Goal: Transaction & Acquisition: Book appointment/travel/reservation

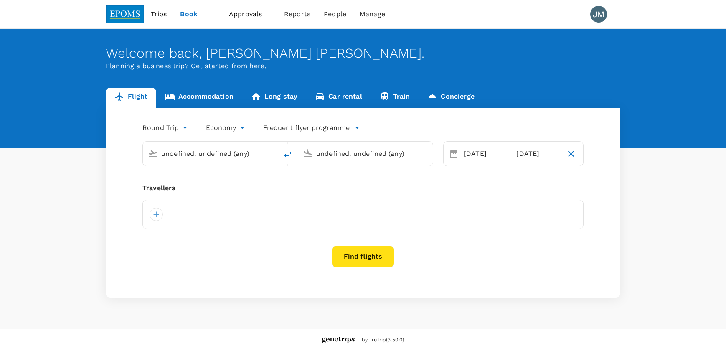
type input "Kota Kinabalu Intl (BKI)"
type input "Kuching Intl (KCH)"
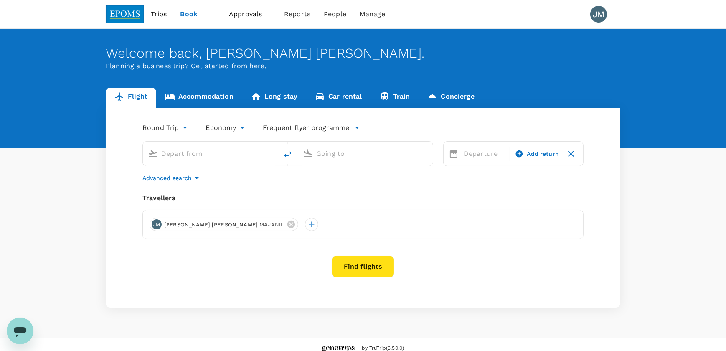
type input "roundtrip"
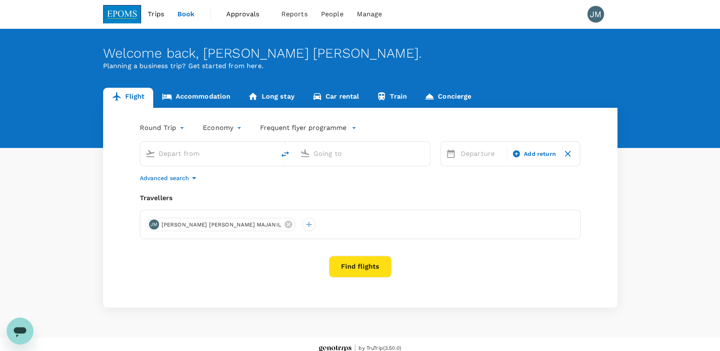
type input "Kota Kinabalu Intl (BKI)"
type input "Kuching Intl (KCH)"
click at [249, 154] on input "Kota Kinabalu Intl (BKI)" at bounding box center [208, 153] width 99 height 13
click at [344, 157] on input "Kuching Intl (KCH)" at bounding box center [363, 153] width 99 height 13
click at [219, 153] on input "Kota Kinabalu Intl (BKI)" at bounding box center [208, 153] width 99 height 13
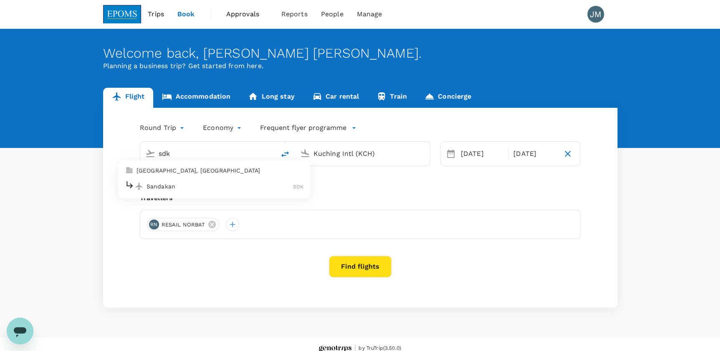
click at [164, 182] on p "Sandakan" at bounding box center [220, 186] width 147 height 8
type input "Sandakan (SDK)"
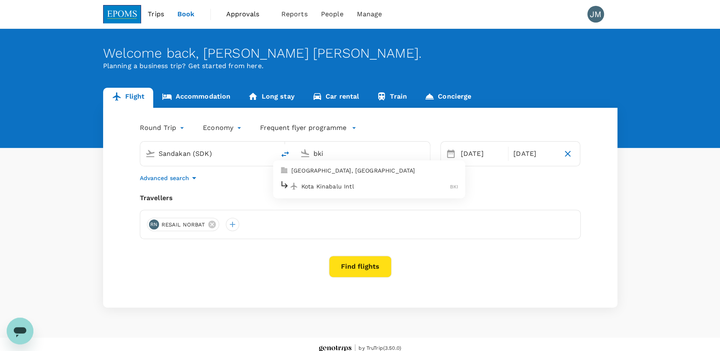
click at [338, 181] on div "Kota Kinabalu Intl BKI" at bounding box center [369, 186] width 179 height 13
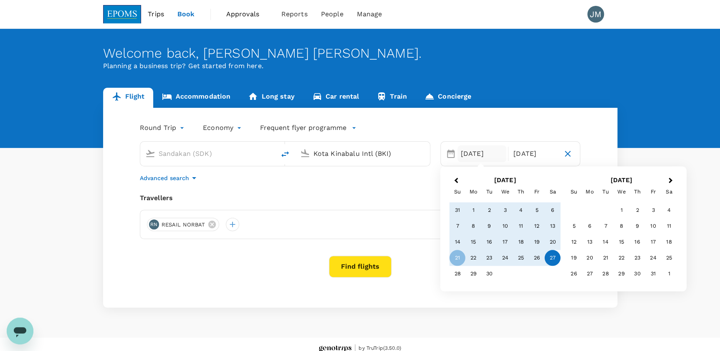
type input "Kota Kinabalu Intl (BKI)"
click at [456, 180] on span "Previous Month" at bounding box center [456, 181] width 0 height 10
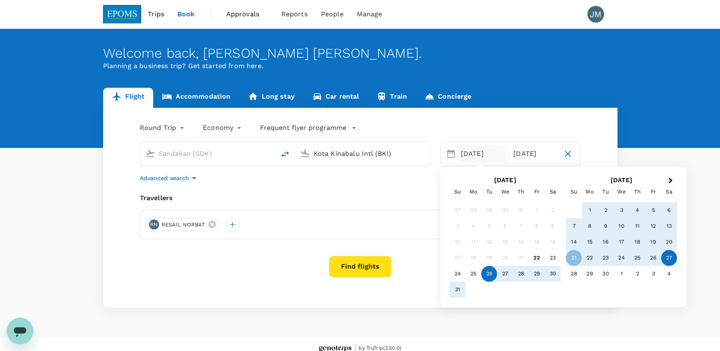
click at [493, 267] on div "26" at bounding box center [489, 274] width 16 height 16
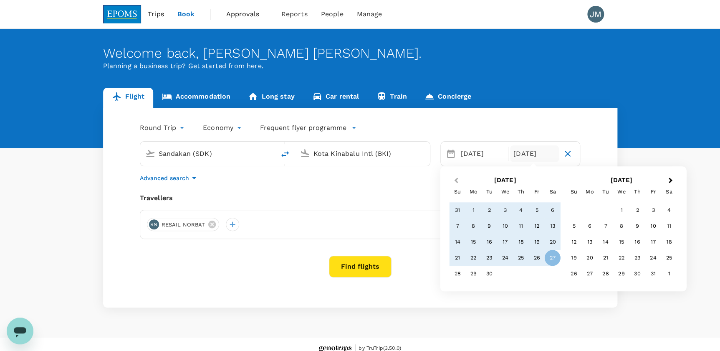
click at [456, 179] on span "Previous Month" at bounding box center [456, 181] width 0 height 10
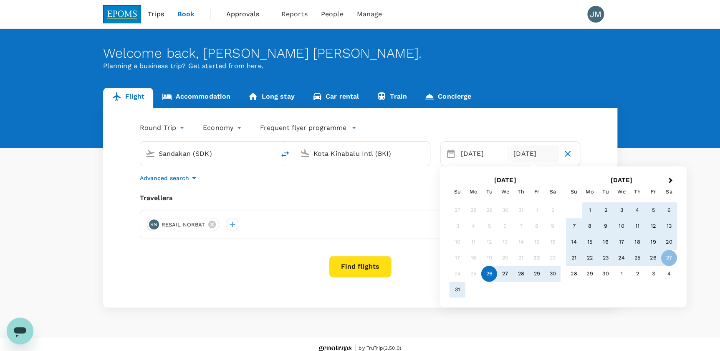
click at [493, 268] on div "26" at bounding box center [489, 274] width 16 height 16
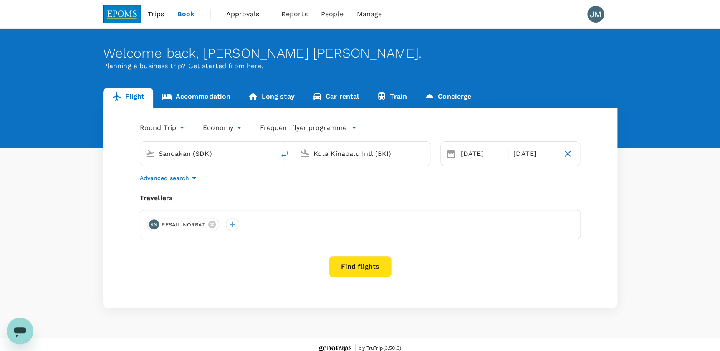
click at [177, 125] on body "Trips Book Approvals 0 Reports People Manage JM Welcome back , JOAN BARBARA . P…" at bounding box center [360, 179] width 720 height 359
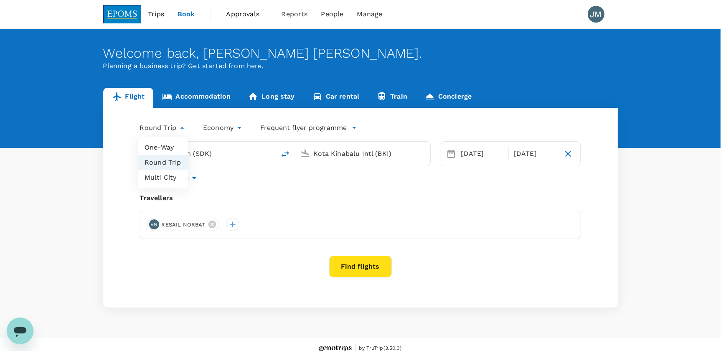
click at [170, 151] on li "One-Way" at bounding box center [163, 147] width 50 height 15
type input "oneway"
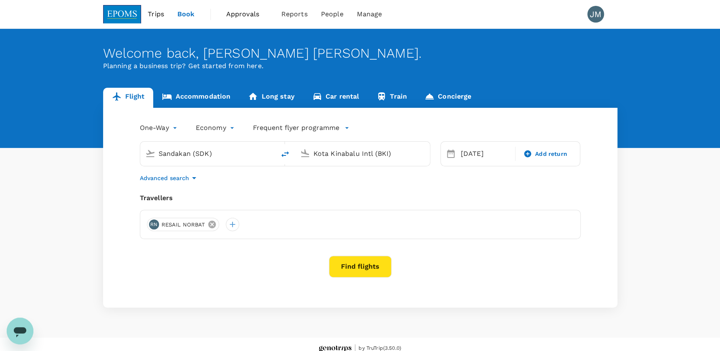
click at [210, 226] on icon at bounding box center [212, 224] width 8 height 8
click at [159, 224] on div at bounding box center [153, 224] width 13 height 13
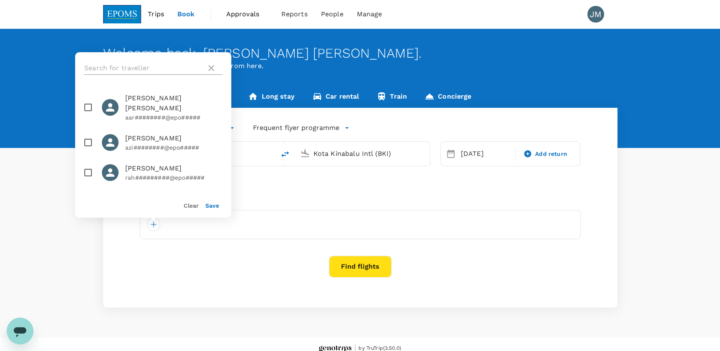
click at [151, 71] on input "text" at bounding box center [143, 67] width 119 height 13
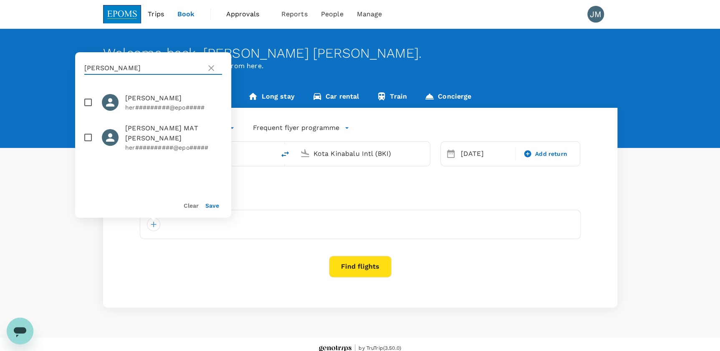
type input "herman"
click at [89, 99] on input "checkbox" at bounding box center [88, 103] width 18 height 18
checkbox input "true"
click at [207, 205] on button "Save" at bounding box center [212, 205] width 14 height 7
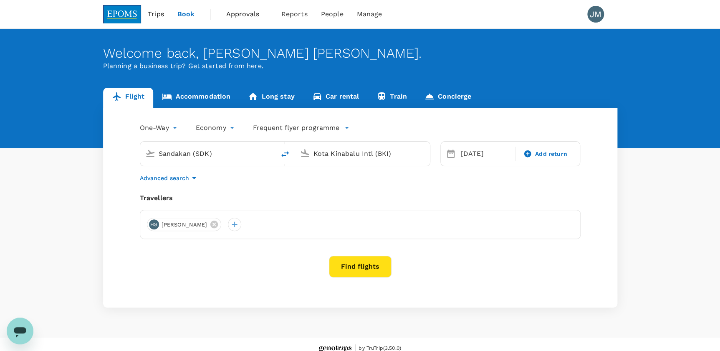
click at [374, 262] on button "Find flights" at bounding box center [360, 266] width 63 height 22
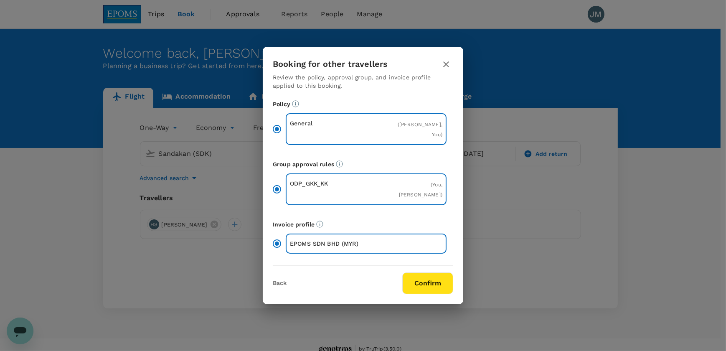
click at [447, 280] on button "Confirm" at bounding box center [427, 283] width 51 height 22
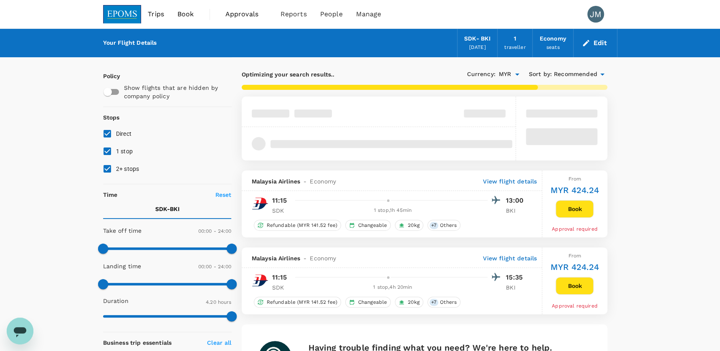
click at [104, 149] on input "1 stop" at bounding box center [108, 151] width 18 height 18
checkbox input "false"
click at [108, 169] on input "2+ stops" at bounding box center [108, 169] width 18 height 18
checkbox input "false"
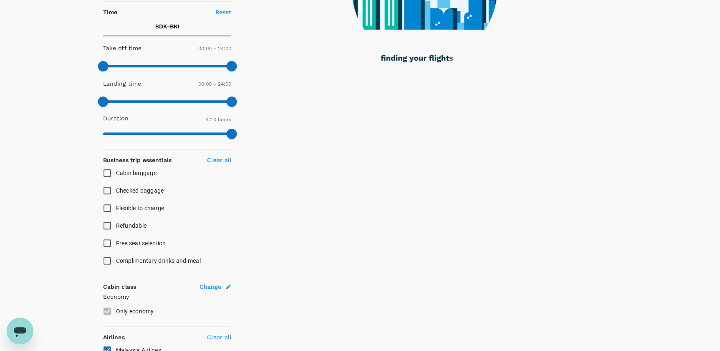
scroll to position [228, 0]
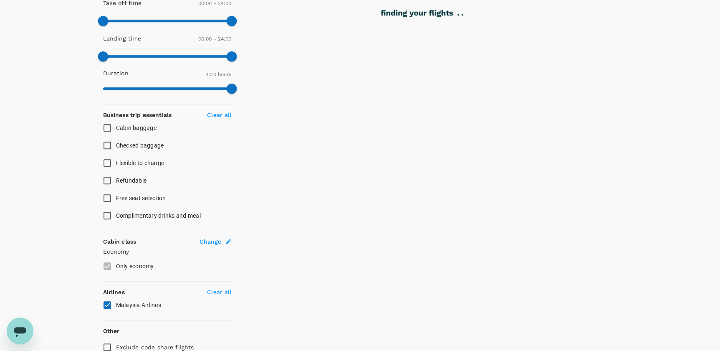
click at [104, 159] on input "Flexible to change" at bounding box center [108, 163] width 18 height 18
checkbox input "true"
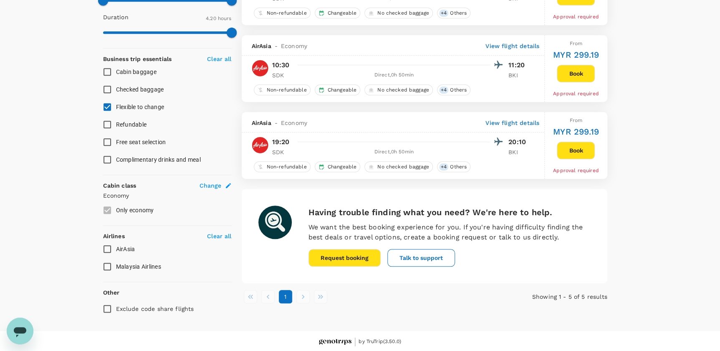
scroll to position [284, 0]
click at [106, 245] on input "AirAsia" at bounding box center [108, 249] width 18 height 18
checkbox input "true"
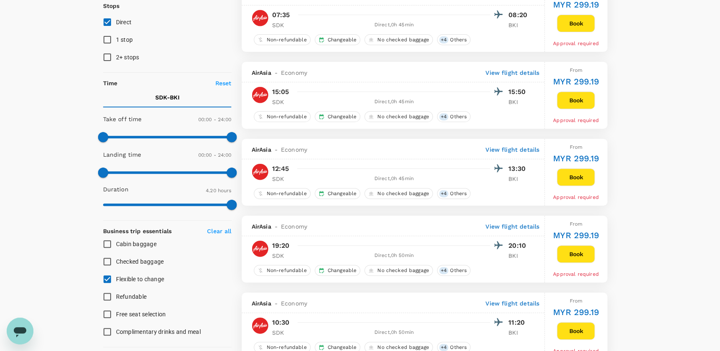
scroll to position [94, 0]
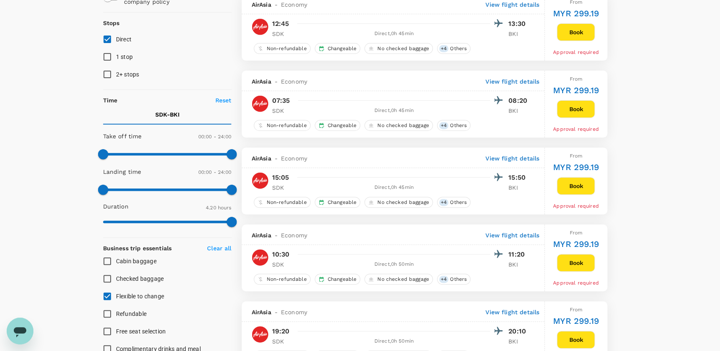
click at [577, 104] on button "Book" at bounding box center [576, 109] width 38 height 18
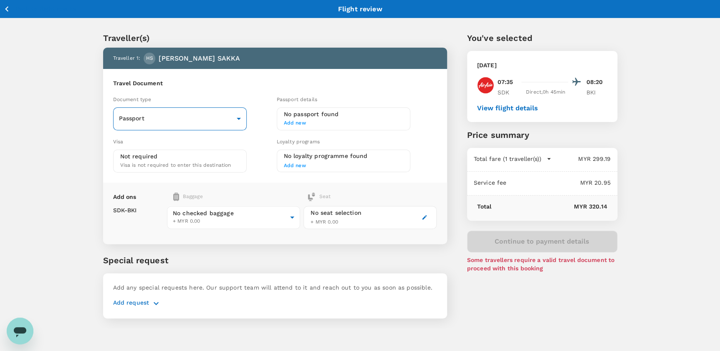
click at [159, 124] on body "Back to flight results Flight review Traveller(s) Traveller 1 : HS HERMAN SAKKA…" at bounding box center [360, 186] width 720 height 372
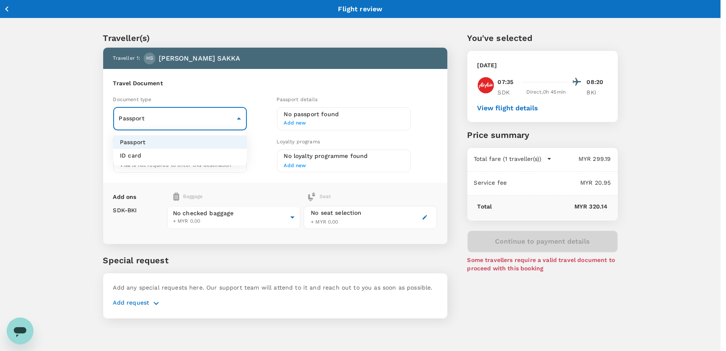
click at [159, 124] on div at bounding box center [363, 175] width 726 height 351
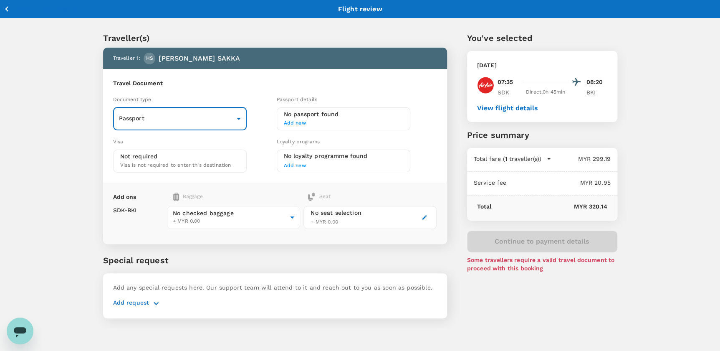
click at [308, 119] on span "Add new" at bounding box center [343, 123] width 119 height 8
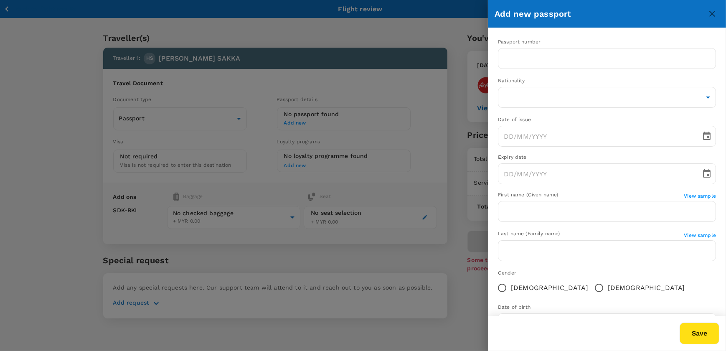
click at [326, 118] on div at bounding box center [363, 175] width 726 height 351
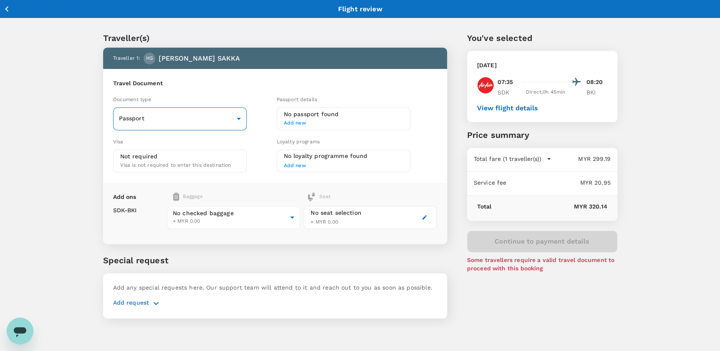
click at [234, 116] on body "Back to flight results Flight review Traveller(s) Traveller 1 : HS HERMAN SAKKA…" at bounding box center [360, 186] width 720 height 372
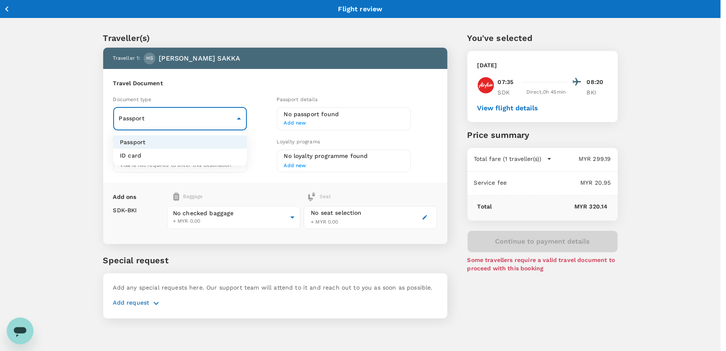
click at [159, 156] on li "ID card" at bounding box center [180, 155] width 134 height 13
type input "Id card"
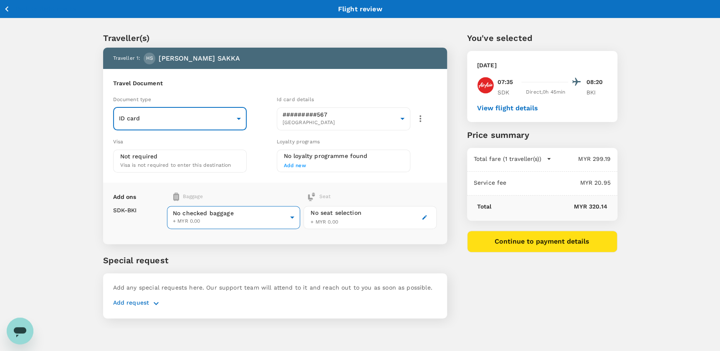
click at [257, 218] on body "Back to flight results Flight review Traveller(s) Traveller 1 : HS HERMAN SAKKA…" at bounding box center [360, 186] width 720 height 372
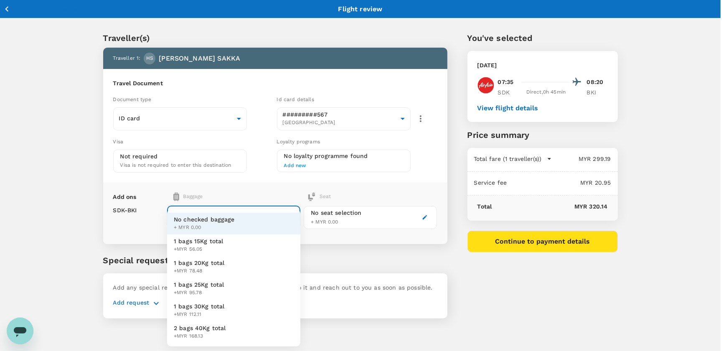
click at [213, 301] on li "1 bags 30Kg total +MYR 112.11" at bounding box center [233, 310] width 133 height 22
type input "4 - 112.11"
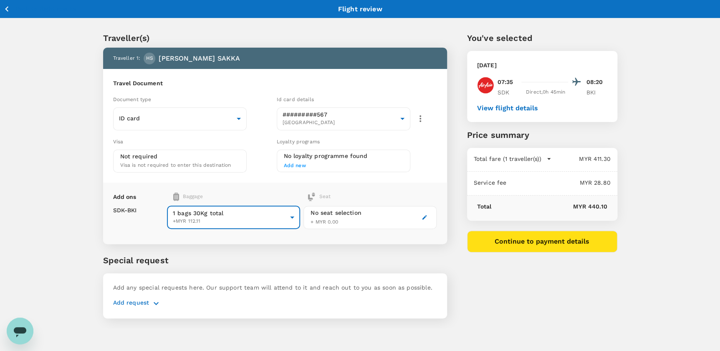
click at [361, 213] on div "No seat selection" at bounding box center [336, 212] width 51 height 9
click at [349, 223] on div "No seat selection + MYR 0.00" at bounding box center [336, 217] width 51 height 18
click at [422, 215] on icon "button" at bounding box center [425, 217] width 6 height 6
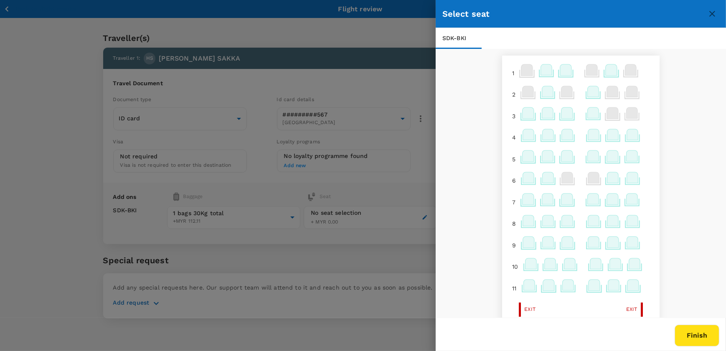
click at [522, 117] on icon at bounding box center [527, 112] width 11 height 11
click at [622, 92] on p "Select" at bounding box center [622, 95] width 18 height 8
click at [562, 72] on icon at bounding box center [565, 69] width 11 height 11
click at [220, 51] on div at bounding box center [363, 175] width 726 height 351
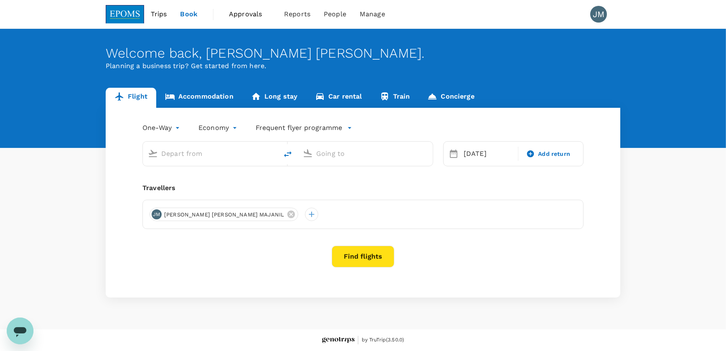
type input "Sandakan (SDK)"
type input "Kota Kinabalu Intl (BKI)"
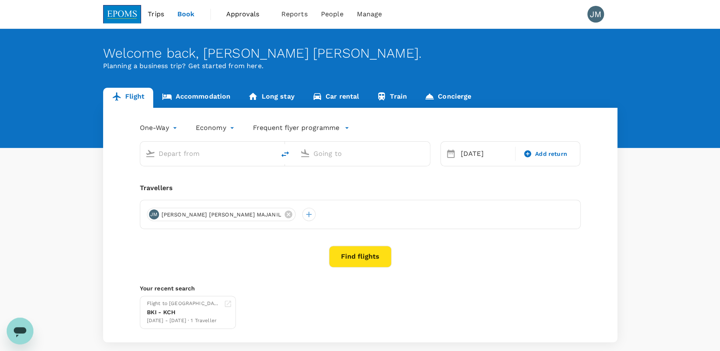
type input "Sandakan (SDK)"
type input "Kota Kinabalu Intl (BKI)"
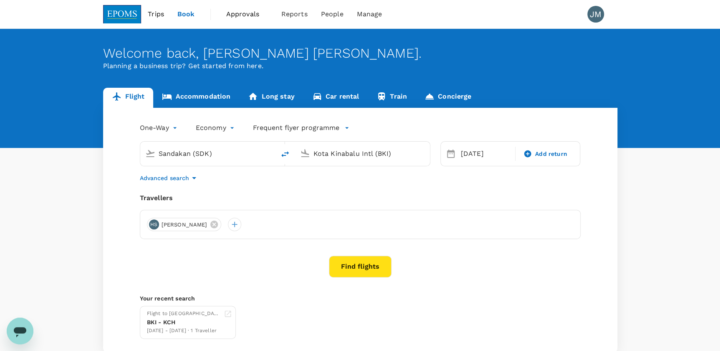
drag, startPoint x: 223, startPoint y: 157, endPoint x: 121, endPoint y: 154, distance: 102.3
click at [121, 154] on div "One-Way oneway Economy economy Frequent flyer programme Sandakan (SDK) Kota Kin…" at bounding box center [360, 230] width 514 height 244
click at [184, 180] on div "Kuala Lumpur Intl KUL" at bounding box center [214, 186] width 179 height 13
type input "Kuala Lumpur Intl (KUL)"
click at [329, 152] on input "Kota Kinabalu Intl (BKI)" at bounding box center [363, 153] width 99 height 13
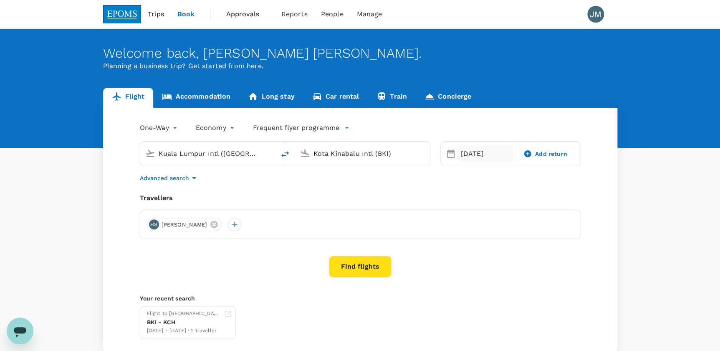
click at [498, 154] on div "26 Aug" at bounding box center [486, 153] width 56 height 17
click at [515, 276] on div "28" at bounding box center [521, 274] width 16 height 16
click at [344, 263] on button "Find flights" at bounding box center [360, 266] width 63 height 22
click at [344, 263] on div at bounding box center [360, 266] width 33 height 23
click at [210, 226] on icon at bounding box center [214, 224] width 9 height 9
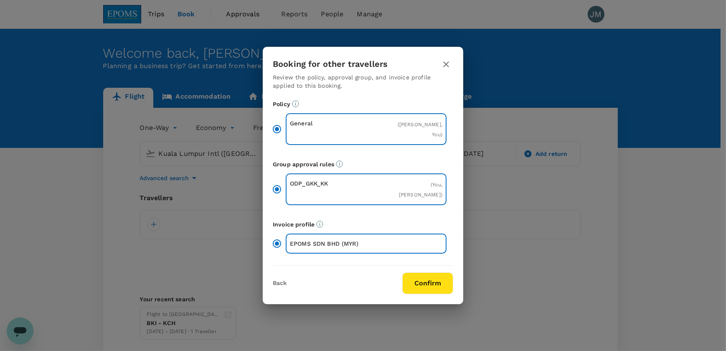
click at [273, 278] on div "Back Confirm" at bounding box center [363, 283] width 180 height 22
click at [279, 285] on button "Back" at bounding box center [280, 283] width 14 height 7
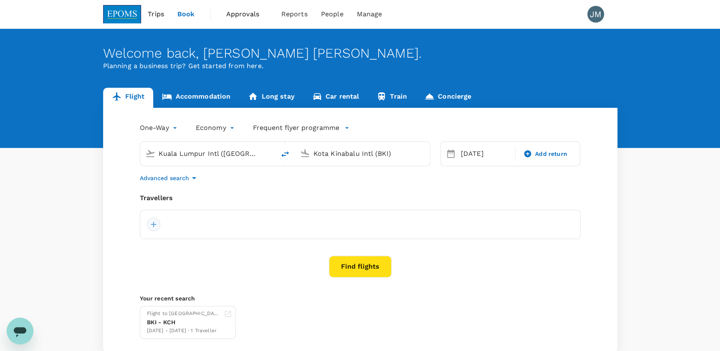
click at [155, 227] on div at bounding box center [153, 224] width 13 height 13
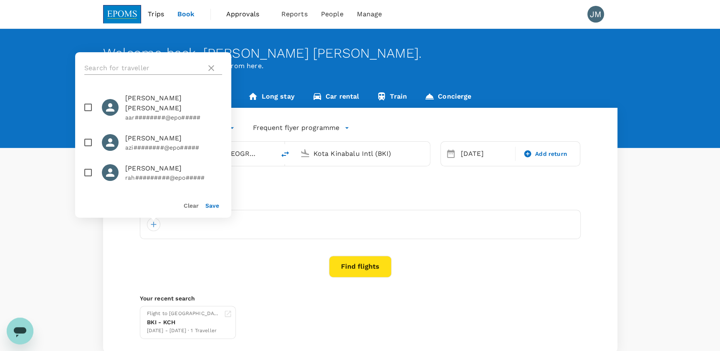
click at [95, 62] on input "text" at bounding box center [143, 67] width 119 height 13
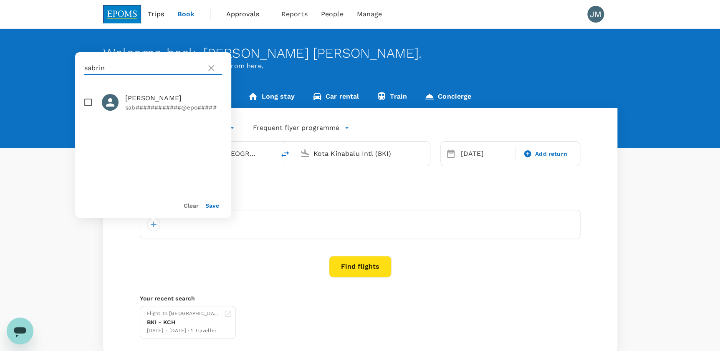
type input "sabrin"
click at [88, 99] on input "checkbox" at bounding box center [88, 103] width 18 height 18
checkbox input "true"
click at [214, 207] on button "Save" at bounding box center [212, 205] width 14 height 7
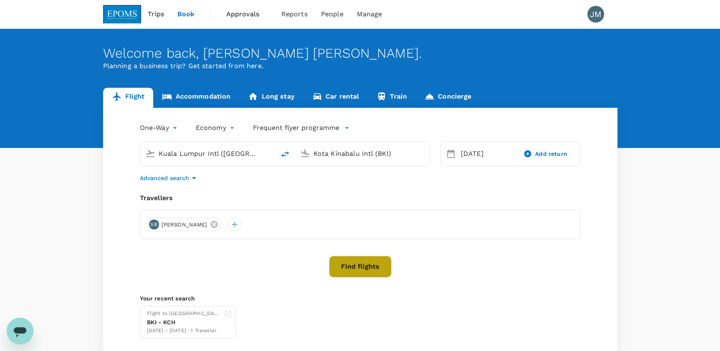
click at [361, 265] on button "Find flights" at bounding box center [360, 266] width 63 height 22
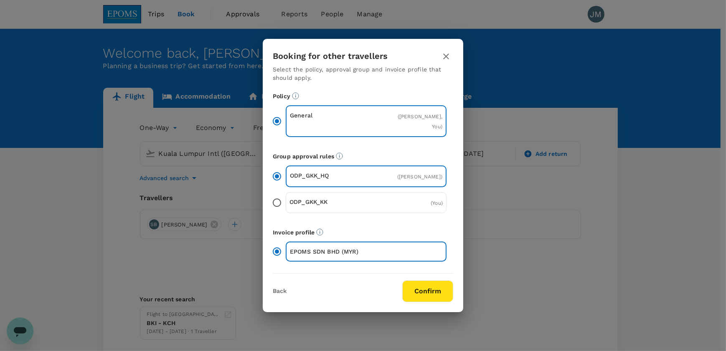
click at [413, 292] on button "Confirm" at bounding box center [427, 291] width 51 height 22
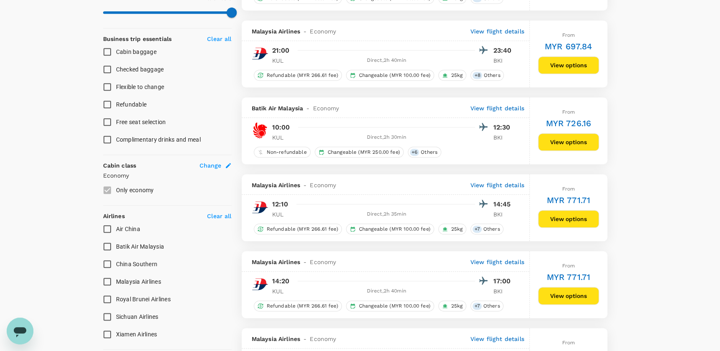
scroll to position [341, 0]
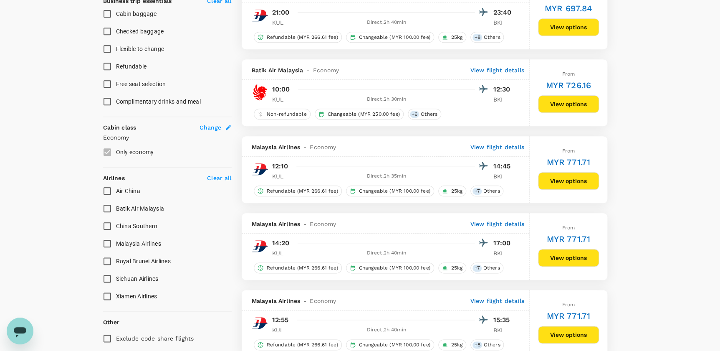
click at [110, 210] on input "Batik Air Malaysia" at bounding box center [108, 209] width 18 height 18
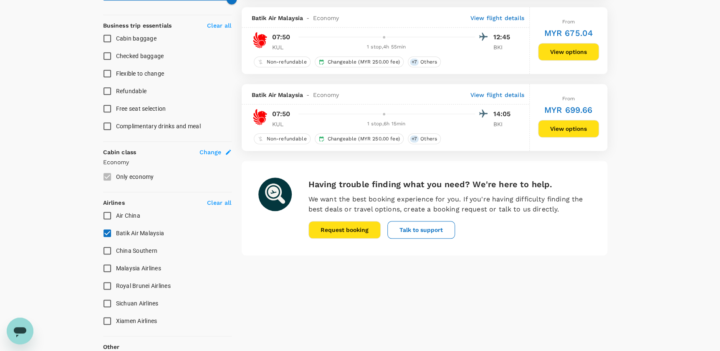
scroll to position [304, 0]
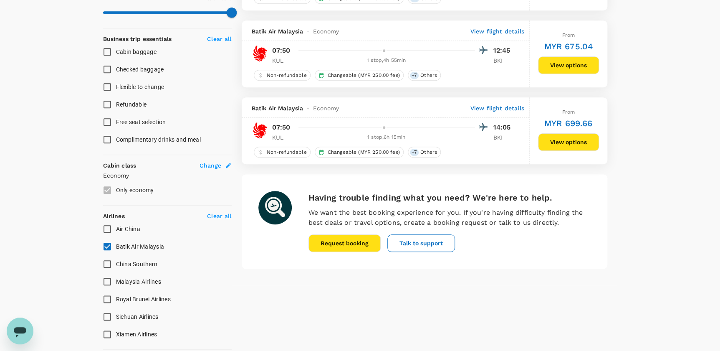
checkbox input "false"
checkbox input "true"
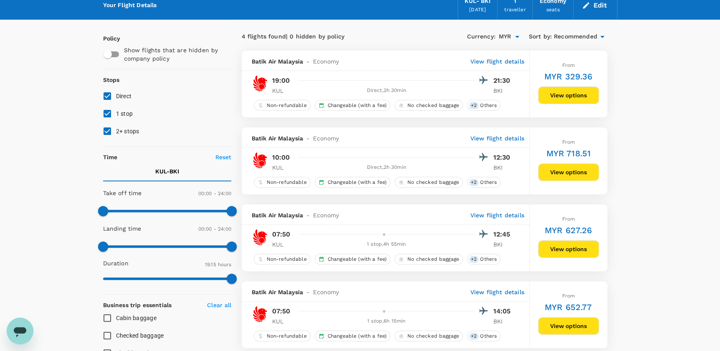
scroll to position [0, 0]
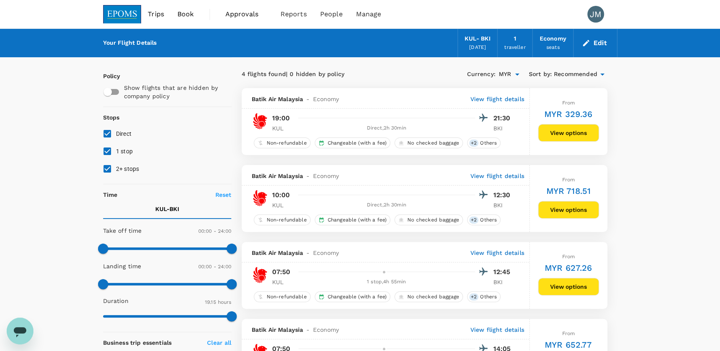
click at [584, 39] on icon "button" at bounding box center [586, 43] width 8 height 8
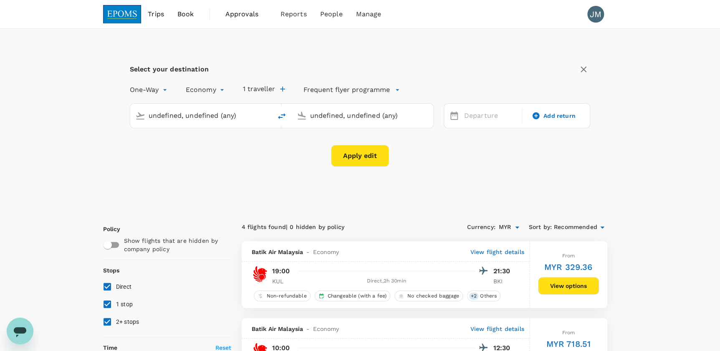
type input "Kuala Lumpur Intl ([GEOGRAPHIC_DATA])"
type input "Kota Kinabalu Intl (BKI)"
type input "Kuala Lumpur Intl ([GEOGRAPHIC_DATA])"
type input "Kota Kinabalu Intl (BKI)"
click at [284, 117] on icon "delete" at bounding box center [282, 116] width 10 height 10
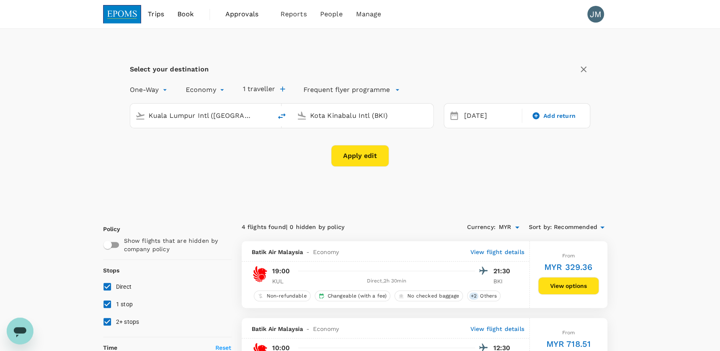
type input "Kota Kinabalu Intl (BKI)"
type input "Kuala Lumpur Intl ([GEOGRAPHIC_DATA])"
click at [356, 152] on button "Apply edit" at bounding box center [360, 156] width 58 height 22
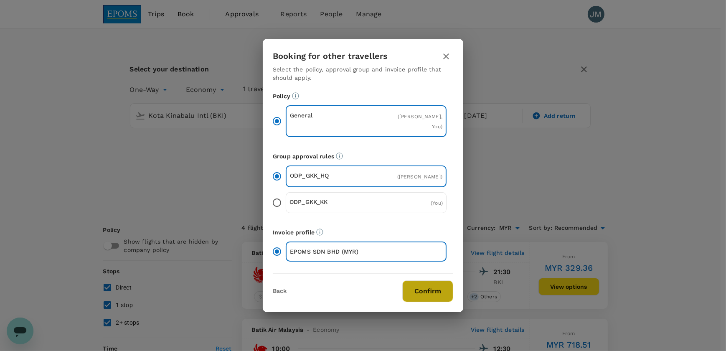
click at [422, 295] on button "Confirm" at bounding box center [427, 291] width 51 height 22
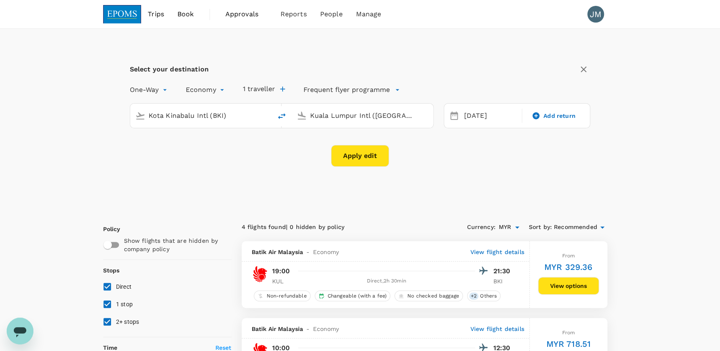
checkbox input "false"
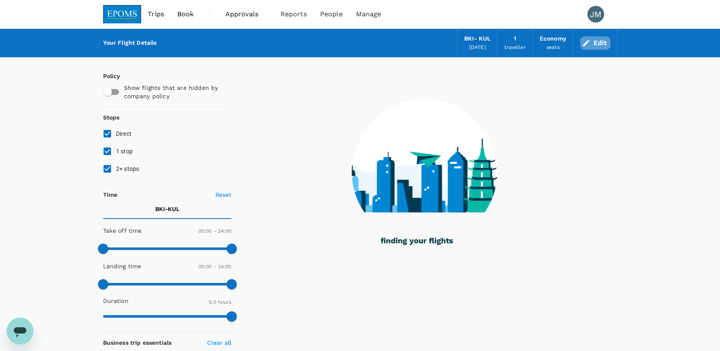
click at [589, 42] on icon "button" at bounding box center [586, 43] width 8 height 8
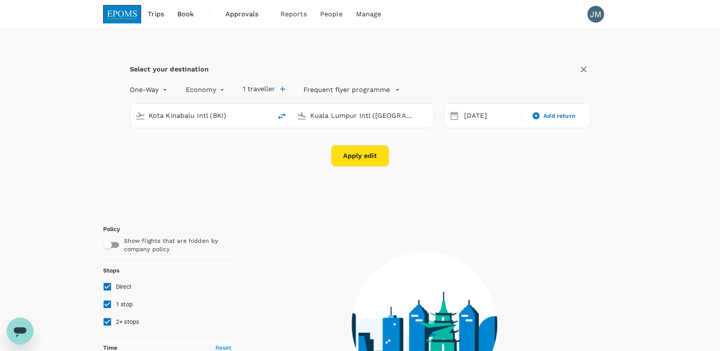
type input "Kota Kinabalu Intl (BKI)"
type input "Kuala Lumpur Intl ([GEOGRAPHIC_DATA])"
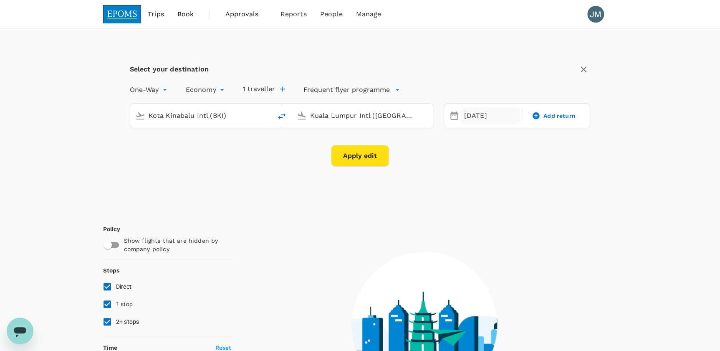
click at [473, 114] on div "[DATE]" at bounding box center [490, 116] width 59 height 16
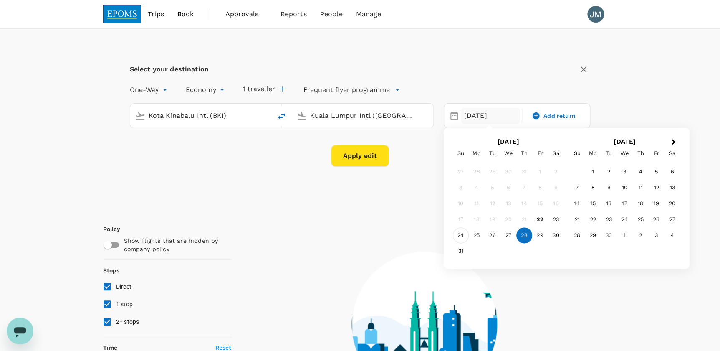
click at [459, 234] on div "24" at bounding box center [461, 236] width 16 height 16
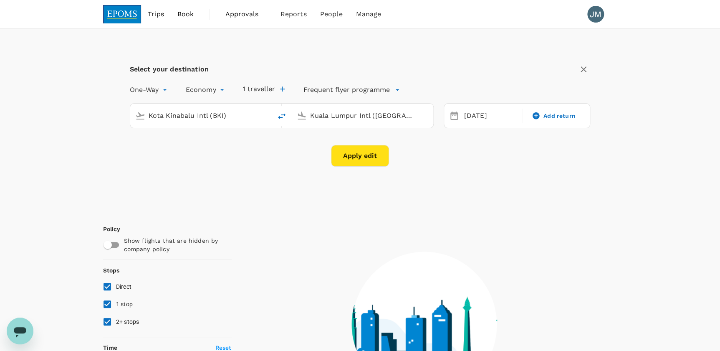
click at [376, 153] on button "Apply edit" at bounding box center [360, 156] width 58 height 22
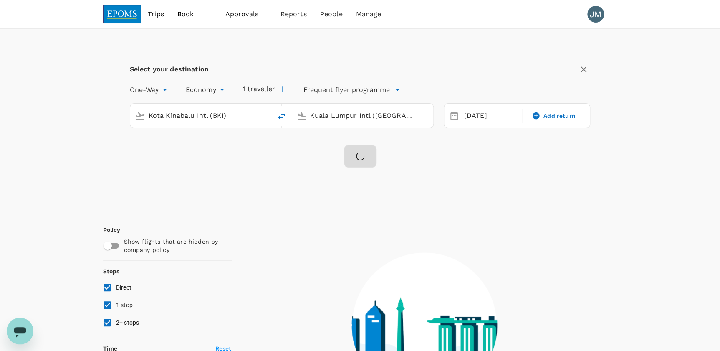
type input "905"
checkbox input "true"
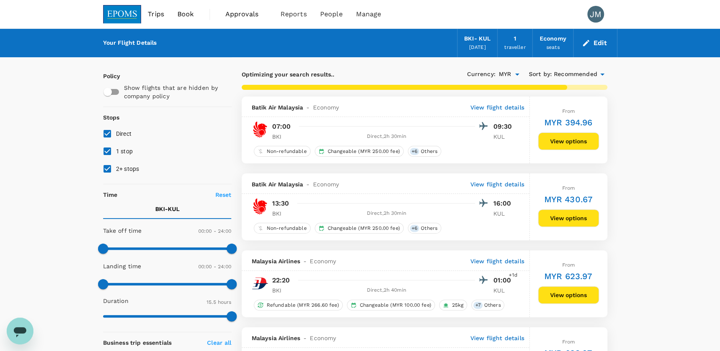
checkbox input "false"
checkbox input "true"
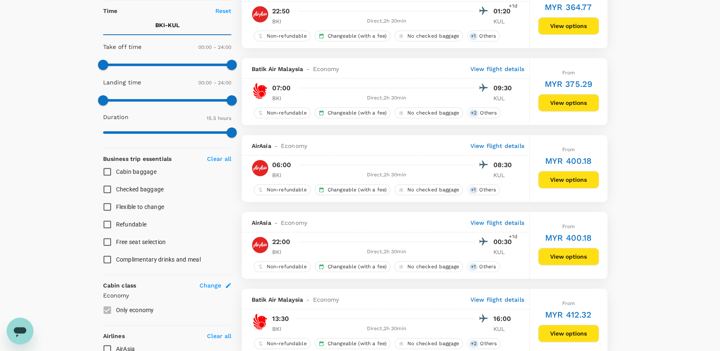
scroll to position [266, 0]
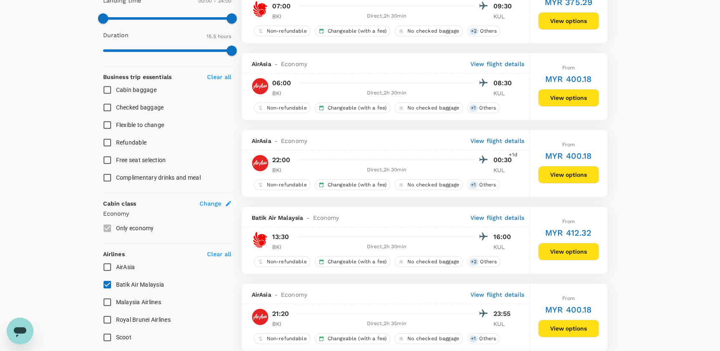
click at [566, 255] on button "View options" at bounding box center [568, 252] width 61 height 18
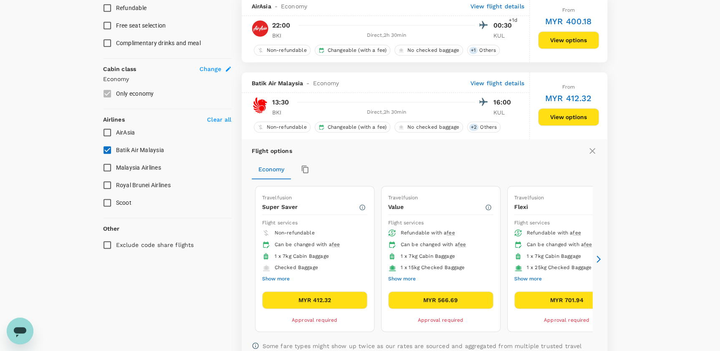
scroll to position [397, 0]
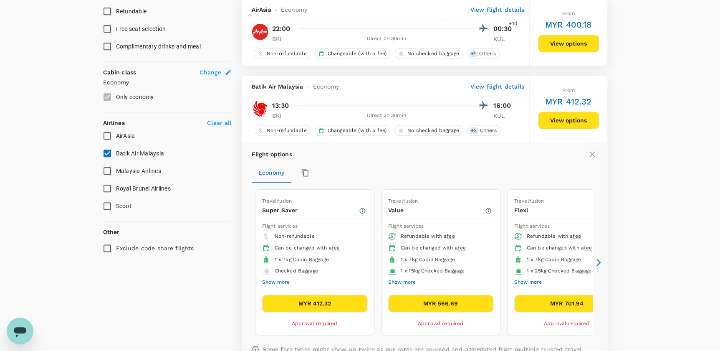
click at [263, 105] on img at bounding box center [260, 108] width 17 height 17
click at [491, 86] on p "View flight details" at bounding box center [497, 86] width 54 height 8
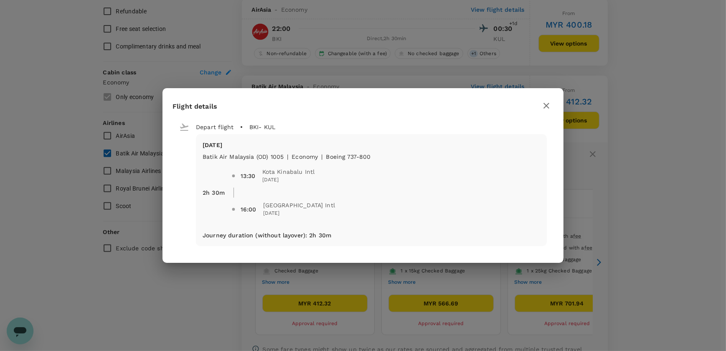
click at [544, 106] on icon "button" at bounding box center [546, 106] width 10 height 10
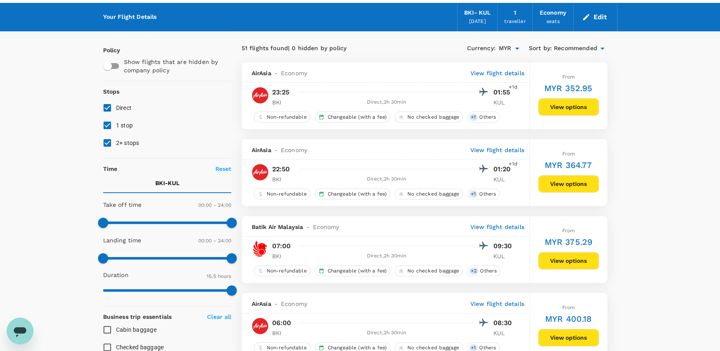
scroll to position [0, 0]
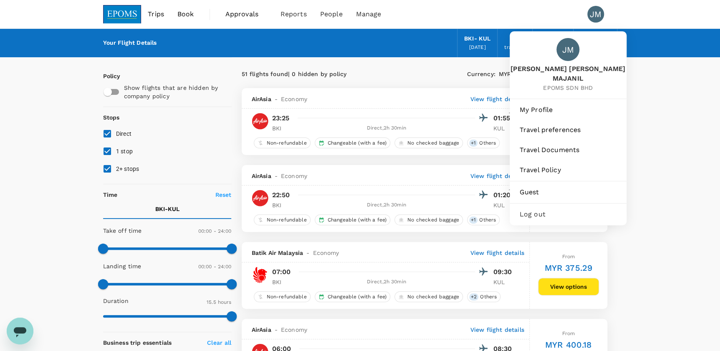
click at [595, 38] on div "JM JOAN BARBARA MAJANIL EPOMS SDN BHD" at bounding box center [568, 64] width 117 height 67
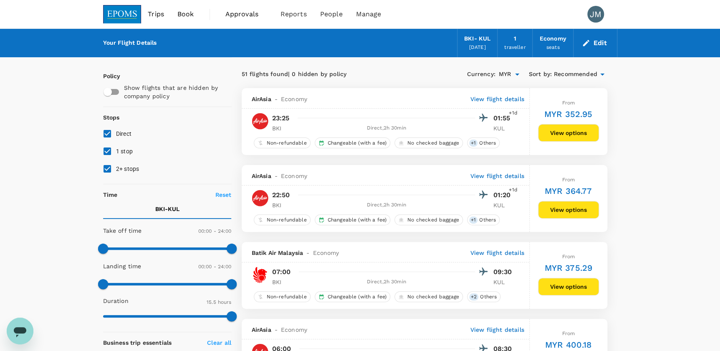
click at [643, 42] on div "Your Flight Details BKI - KUL 28 Aug 2025 1 traveller Economy seats Edit" at bounding box center [360, 43] width 720 height 28
click at [599, 44] on button "Edit" at bounding box center [595, 42] width 30 height 13
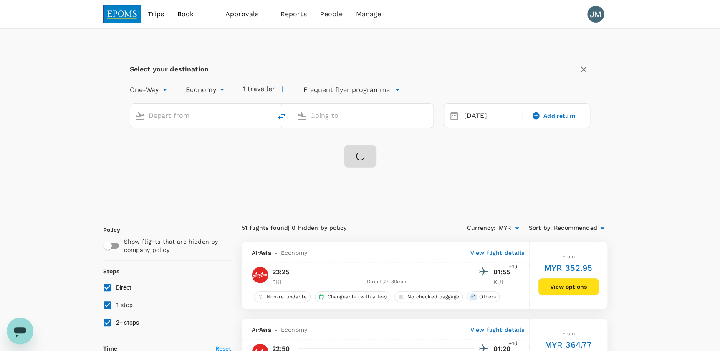
type input "Kota Kinabalu Intl (BKI)"
click at [324, 116] on input "Kuala Lumpur Intl ([GEOGRAPHIC_DATA])" at bounding box center [363, 115] width 106 height 13
click at [341, 144] on p "Sultan Abdul Aziz Shah" at bounding box center [374, 148] width 147 height 8
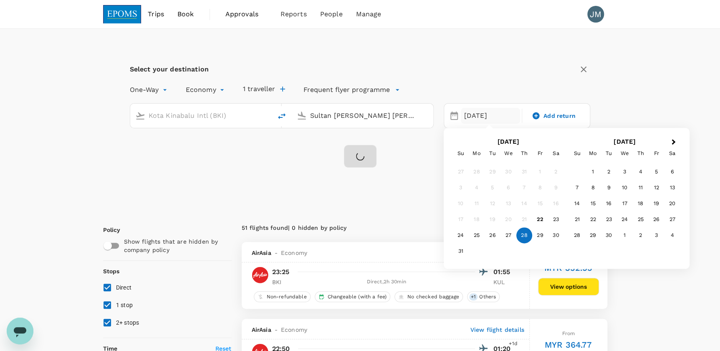
click at [464, 231] on div "24" at bounding box center [461, 236] width 16 height 16
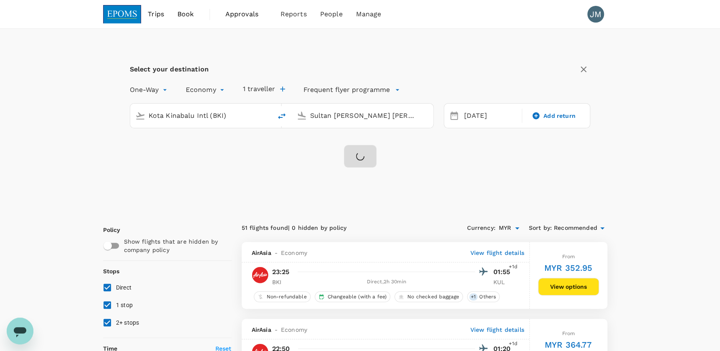
click at [466, 176] on div "Select your destination One-Way oneway Economy economy 1 traveller Frequent fly…" at bounding box center [360, 120] width 514 height 182
click at [338, 117] on input "Sultan Abdul Aziz Shah (SZB)" at bounding box center [363, 115] width 106 height 13
type input "S"
type input "Sultan Abdul Aziz Shah (SZB)"
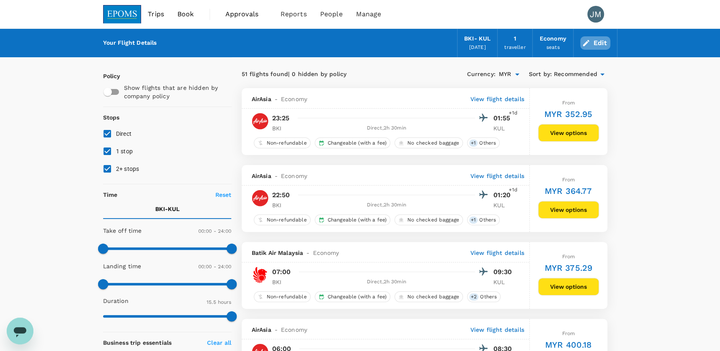
click at [597, 45] on button "Edit" at bounding box center [595, 42] width 30 height 13
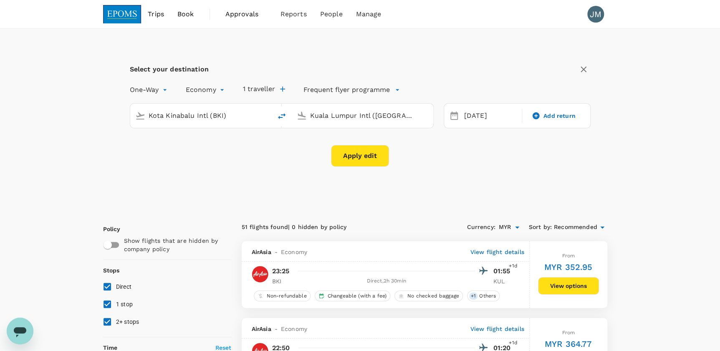
type input "Kota Kinabalu Intl (BKI)"
type input "Kuala Lumpur Intl ([GEOGRAPHIC_DATA])"
click at [374, 117] on input "Kuala Lumpur Intl ([GEOGRAPHIC_DATA])" at bounding box center [363, 115] width 106 height 13
click at [401, 114] on input "Kuala Lumpur Intl ([GEOGRAPHIC_DATA])" at bounding box center [363, 115] width 106 height 13
click at [397, 115] on input "Kuala Lumpur Intl ([GEOGRAPHIC_DATA])" at bounding box center [363, 115] width 106 height 13
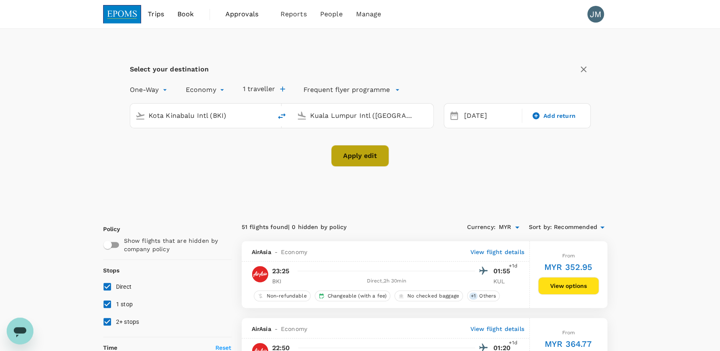
click at [365, 157] on button "Apply edit" at bounding box center [360, 156] width 58 height 22
click at [374, 118] on input "Kuala Lumpur Intl (KUL)" at bounding box center [363, 115] width 106 height 13
click at [367, 149] on div at bounding box center [360, 156] width 33 height 23
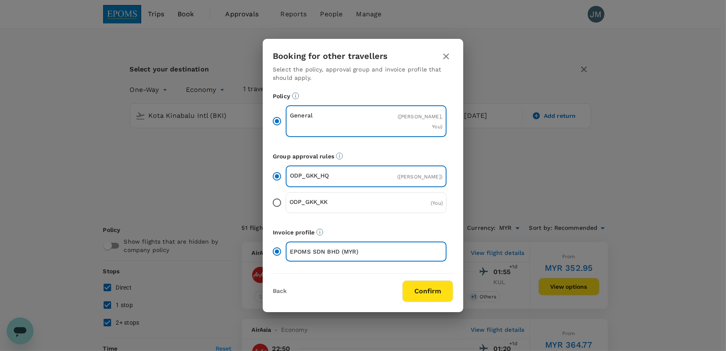
click at [425, 294] on button "Confirm" at bounding box center [427, 291] width 51 height 22
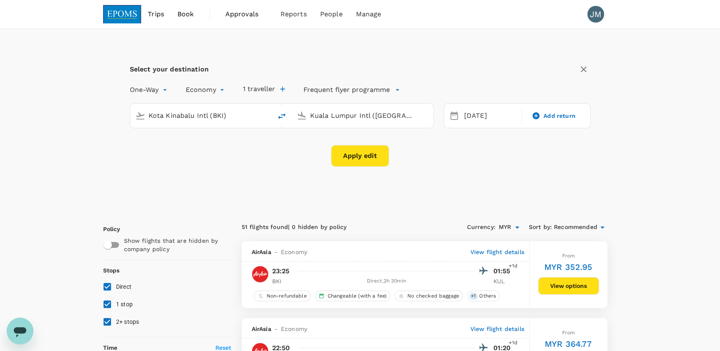
checkbox input "false"
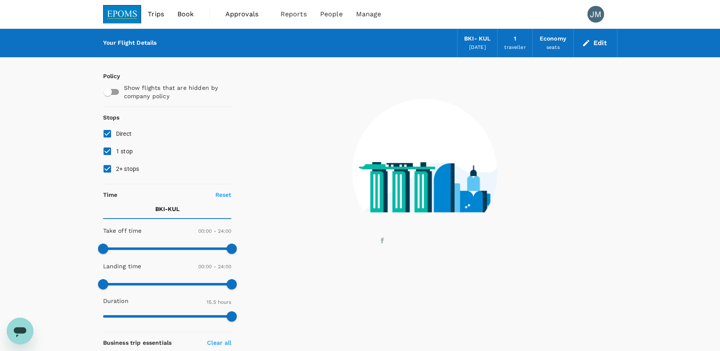
click at [360, 115] on image at bounding box center [424, 156] width 145 height 114
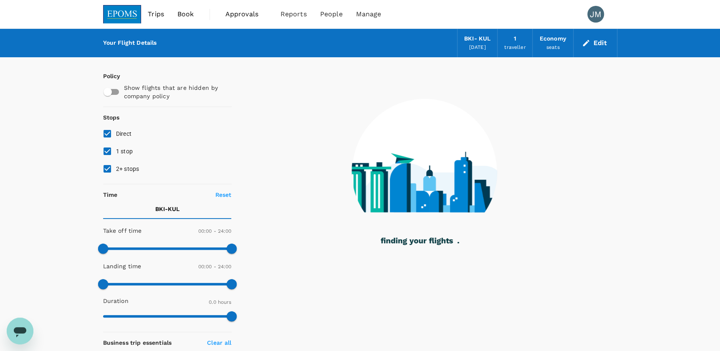
click at [590, 42] on icon "button" at bounding box center [586, 43] width 8 height 8
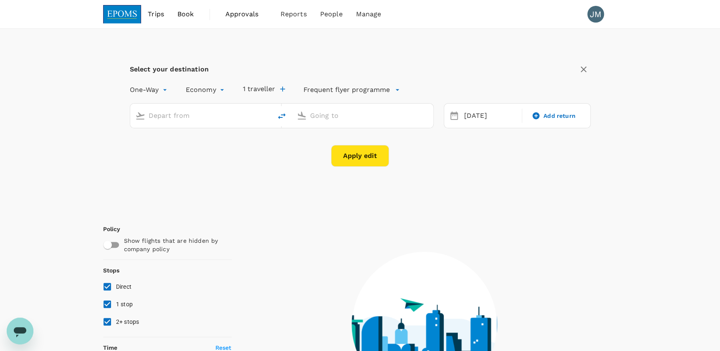
type input "Kota Kinabalu Intl (BKI)"
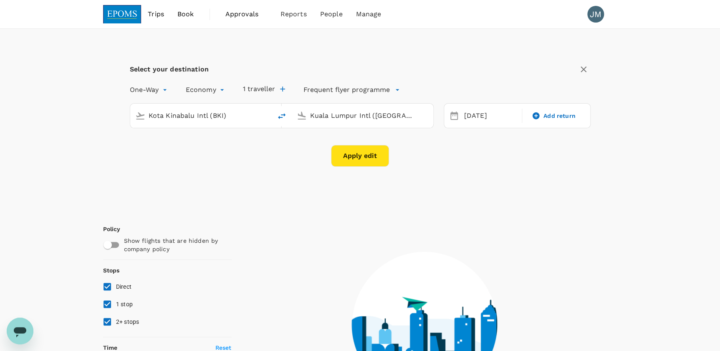
click at [332, 125] on div "Kuala Lumpur Intl (KUL)" at bounding box center [363, 116] width 142 height 24
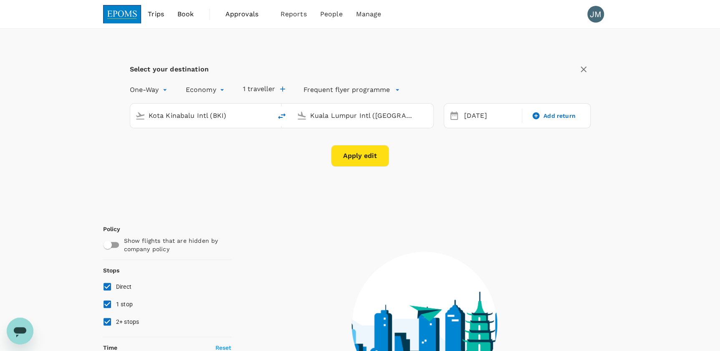
click at [334, 124] on div "Kuala Lumpur Intl (KUL)" at bounding box center [363, 116] width 142 height 24
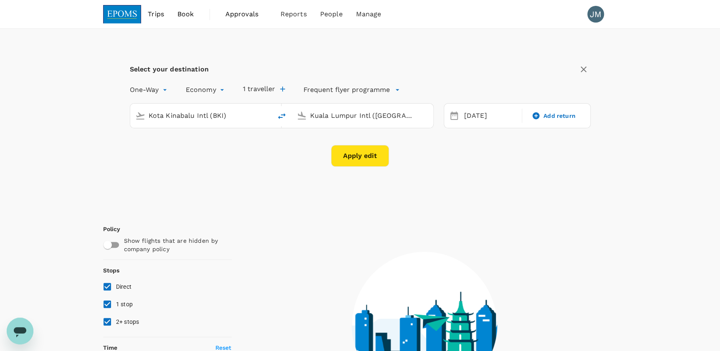
click at [342, 119] on input "Kuala Lumpur Intl (KUL)" at bounding box center [363, 115] width 106 height 13
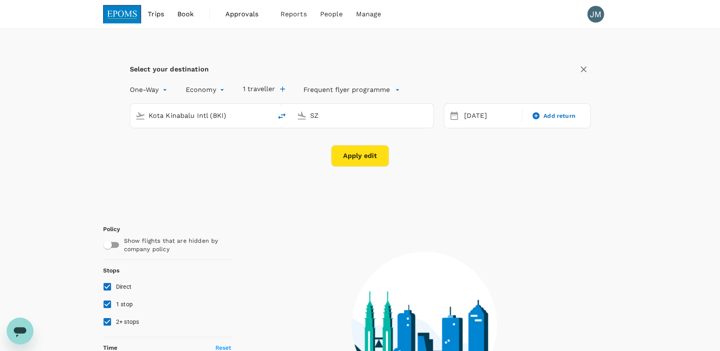
type input "SZB"
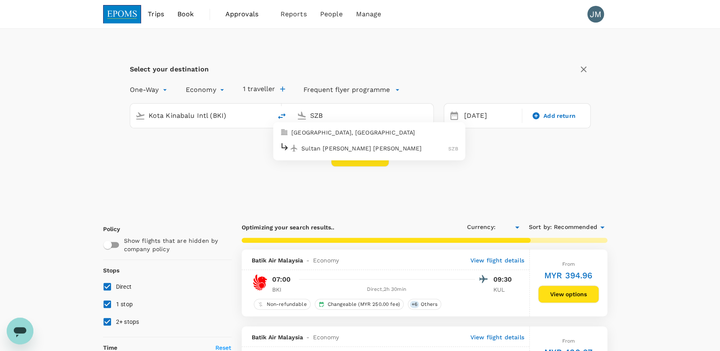
checkbox input "true"
type input "MYR"
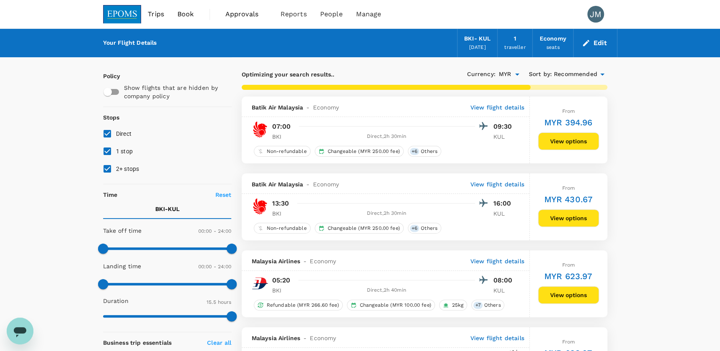
click at [356, 145] on div "Non-refundable Changeable (MYR 250.00 fee) + 6 Others" at bounding box center [386, 150] width 288 height 13
click at [601, 39] on button "Edit" at bounding box center [595, 42] width 30 height 13
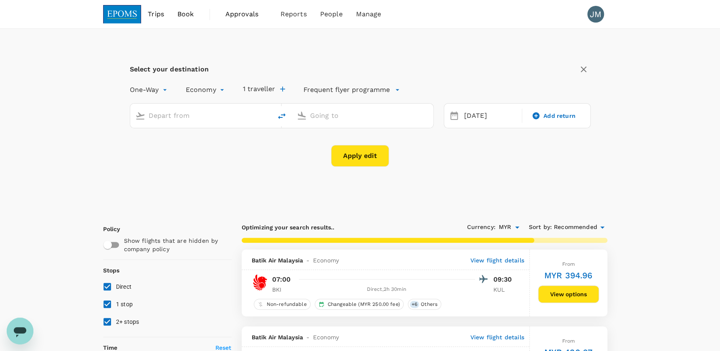
type input "Kota Kinabalu Intl (BKI)"
click at [351, 113] on input "Kuala Lumpur Intl (KUL)" at bounding box center [363, 115] width 106 height 13
click at [298, 147] on img at bounding box center [294, 148] width 8 height 8
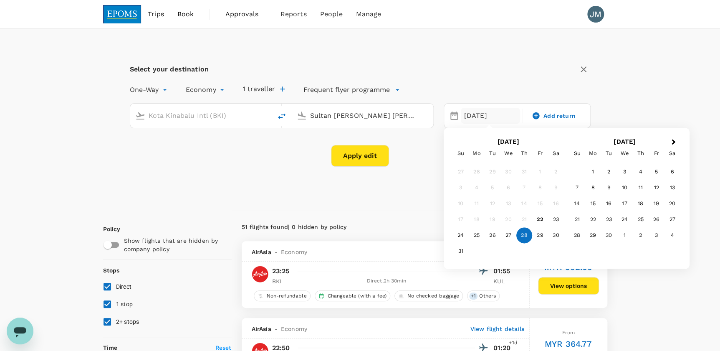
type input "Sultan Abdul Aziz Shah (SZB)"
click at [458, 235] on div "24" at bounding box center [461, 236] width 16 height 16
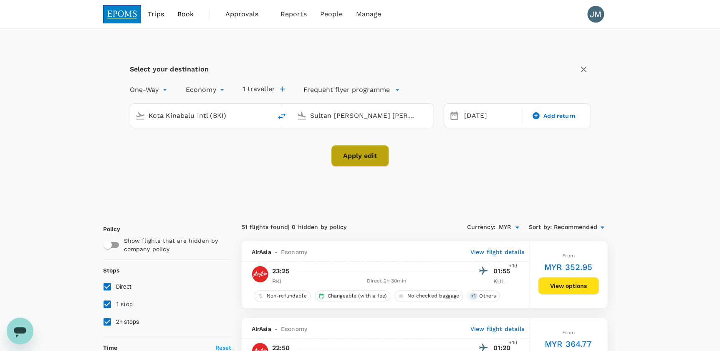
click at [368, 156] on button "Apply edit" at bounding box center [360, 156] width 58 height 22
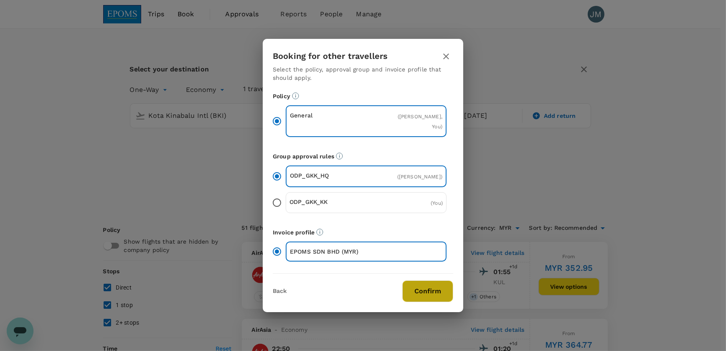
click at [424, 291] on button "Confirm" at bounding box center [427, 291] width 51 height 22
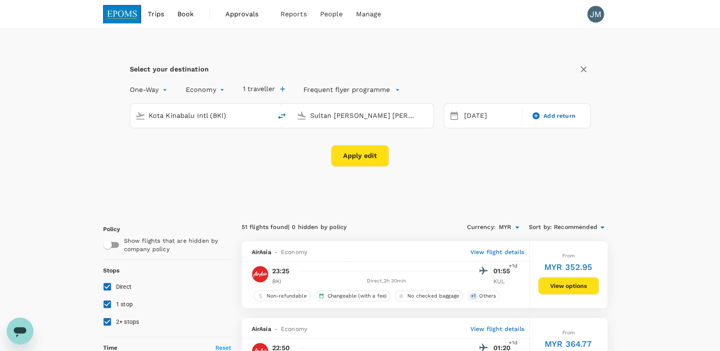
checkbox input "false"
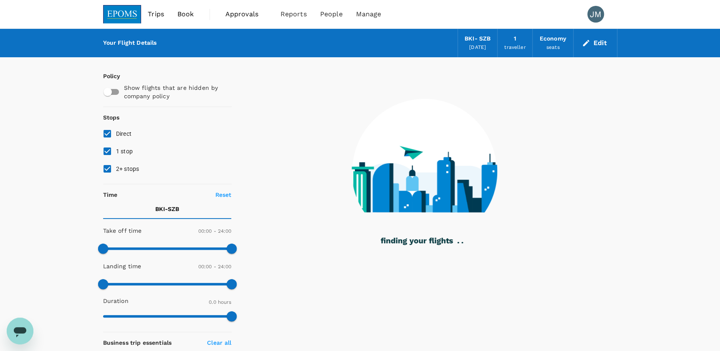
click at [102, 149] on input "1 stop" at bounding box center [108, 151] width 18 height 18
checkbox input "false"
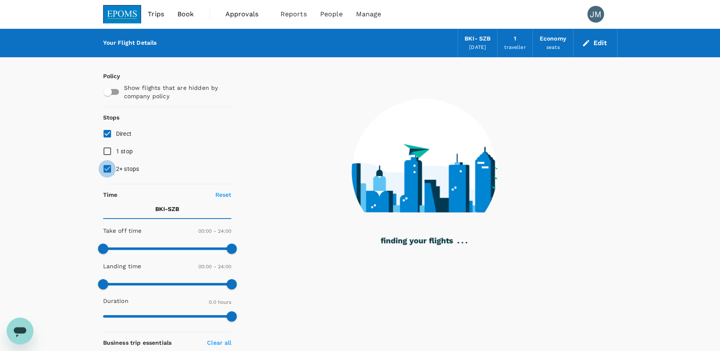
click at [105, 165] on input "2+ stops" at bounding box center [108, 169] width 18 height 18
checkbox input "false"
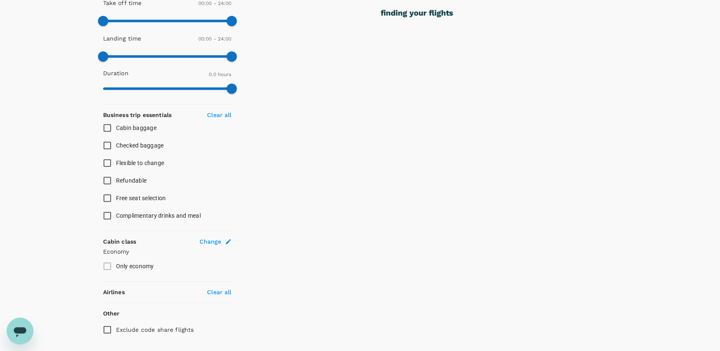
checkbox input "true"
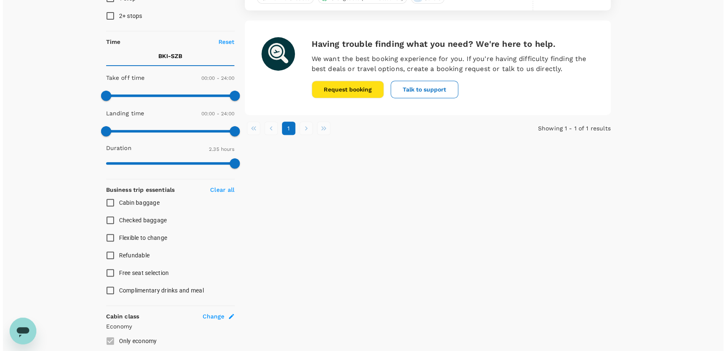
scroll to position [39, 0]
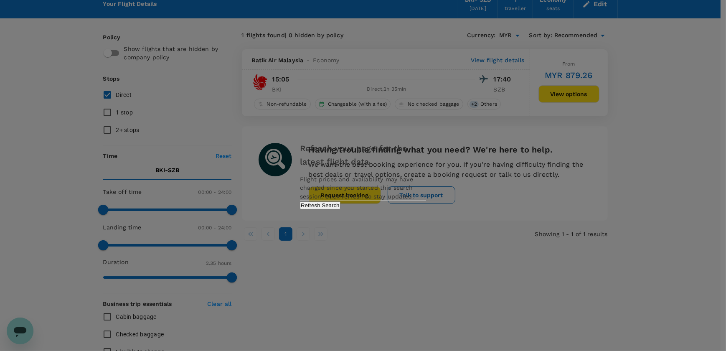
click at [340, 209] on button "Refresh Search" at bounding box center [320, 205] width 40 height 8
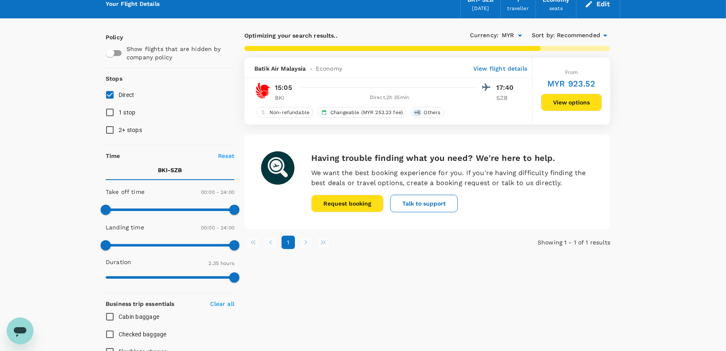
type input "785"
checkbox input "false"
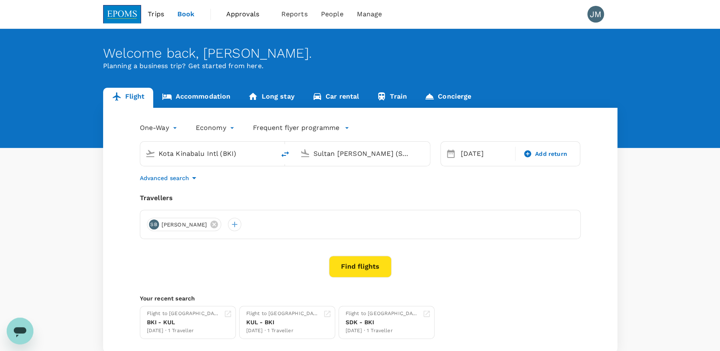
click at [233, 155] on input "Kota Kinabalu Intl (BKI)" at bounding box center [208, 153] width 99 height 13
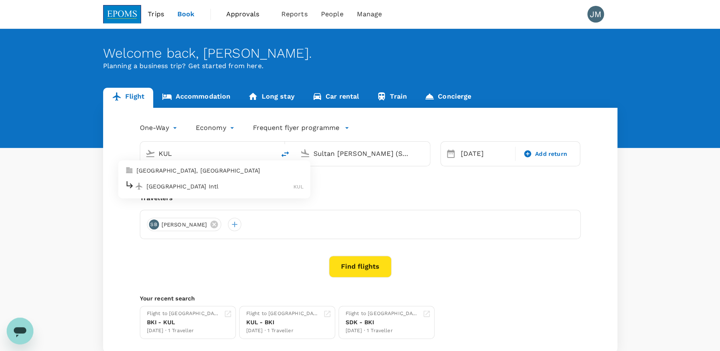
click at [162, 192] on div "[GEOGRAPHIC_DATA] Intl KUL" at bounding box center [214, 186] width 179 height 13
type input "Kuala Lumpur Intl ([GEOGRAPHIC_DATA])"
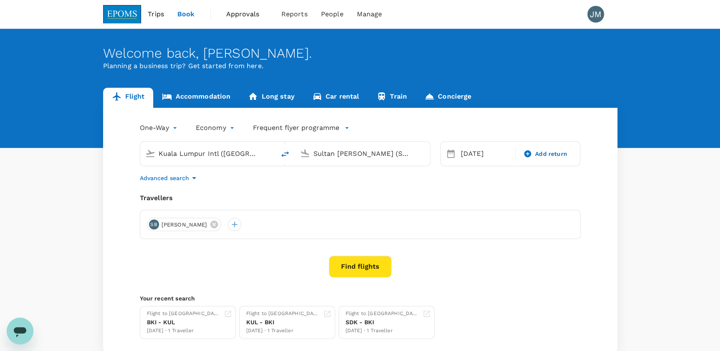
click at [364, 151] on input "Sultan [PERSON_NAME] (SZB)" at bounding box center [363, 153] width 99 height 13
click at [390, 187] on p "Kota Kinabalu Intl" at bounding box center [375, 186] width 149 height 8
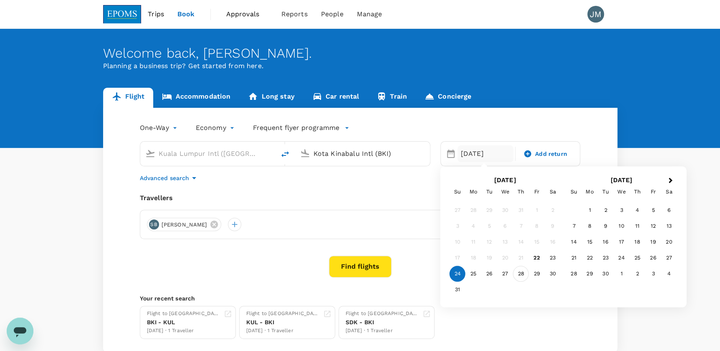
type input "Kota Kinabalu Intl (BKI)"
click at [526, 274] on div "28" at bounding box center [521, 274] width 16 height 16
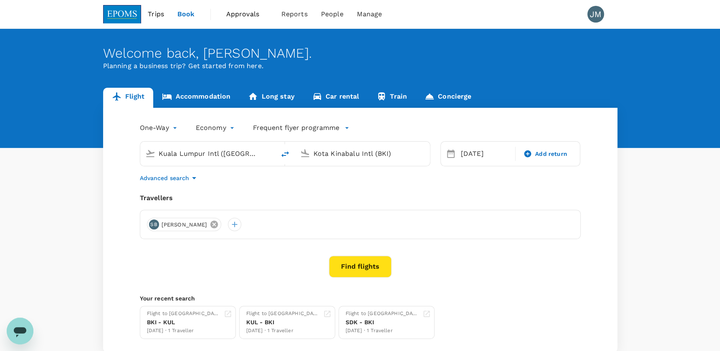
click at [218, 227] on icon at bounding box center [214, 224] width 8 height 8
click at [153, 227] on div at bounding box center [153, 224] width 13 height 13
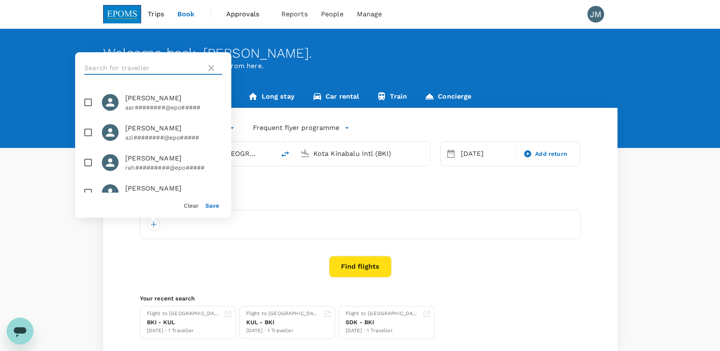
click at [137, 65] on input "text" at bounding box center [143, 67] width 119 height 13
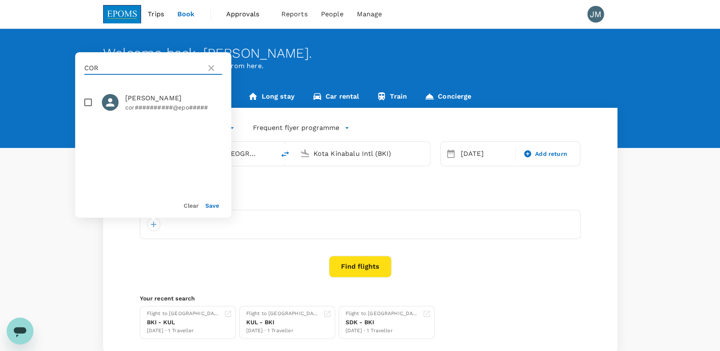
type input "COR"
click at [150, 96] on span "[PERSON_NAME]" at bounding box center [173, 98] width 97 height 10
checkbox input "true"
click at [210, 201] on div "Save" at bounding box center [209, 201] width 20 height 17
click at [212, 202] on button "Save" at bounding box center [212, 205] width 14 height 7
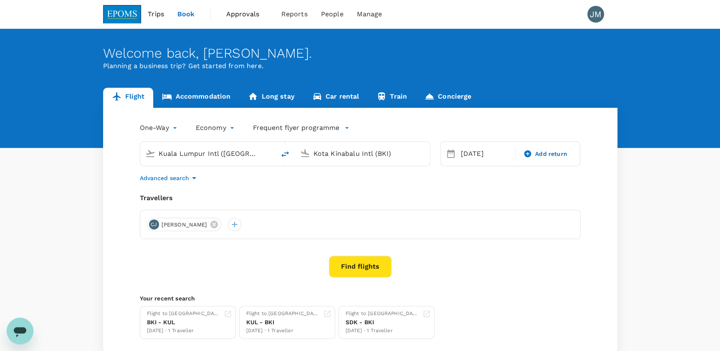
click at [345, 261] on button "Find flights" at bounding box center [360, 266] width 63 height 22
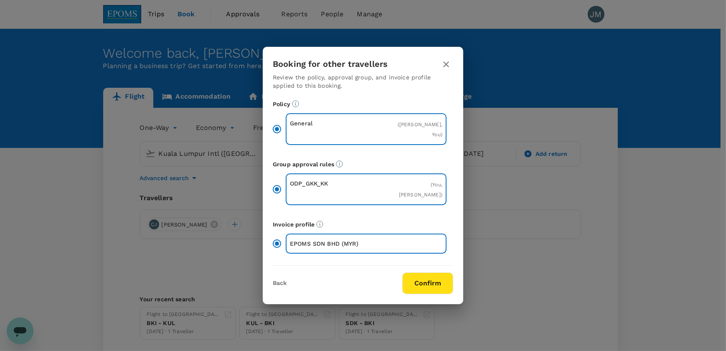
click at [435, 283] on button "Confirm" at bounding box center [427, 283] width 51 height 22
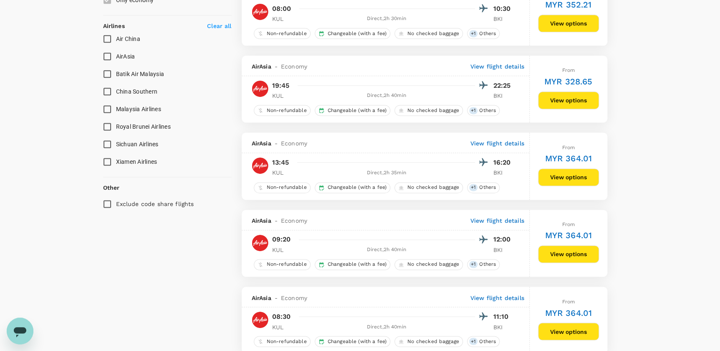
scroll to position [569, 0]
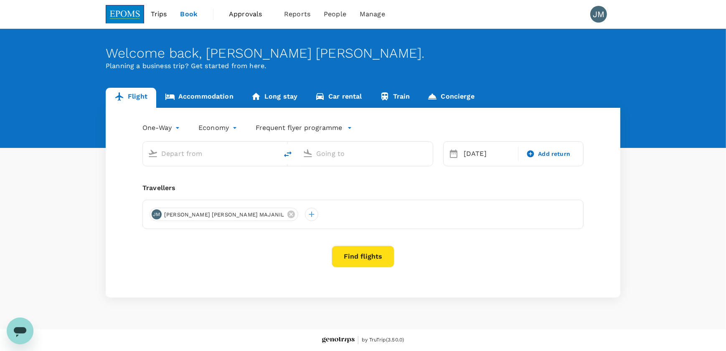
type input "Kuala Lumpur Intl ([GEOGRAPHIC_DATA])"
type input "Kota Kinabalu Intl (BKI)"
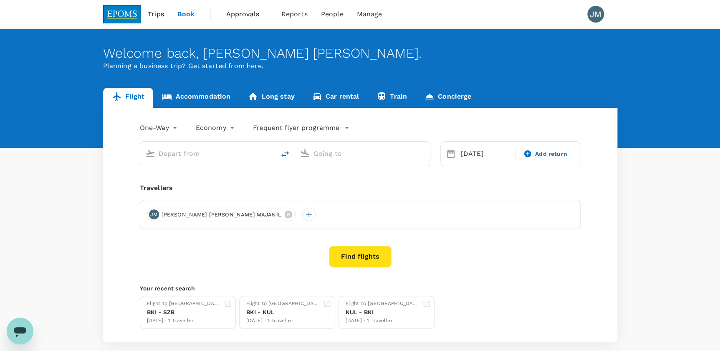
type input "Kuala Lumpur Intl ([GEOGRAPHIC_DATA])"
type input "Kota Kinabalu Intl (BKI)"
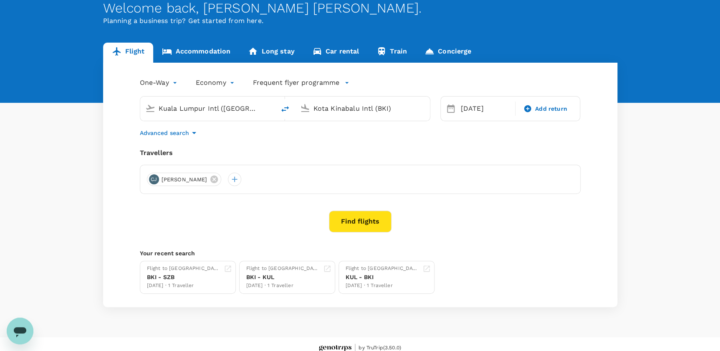
scroll to position [53, 0]
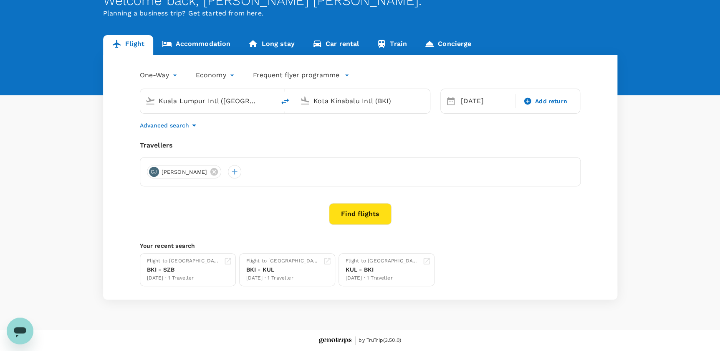
click at [355, 209] on button "Find flights" at bounding box center [360, 214] width 63 height 22
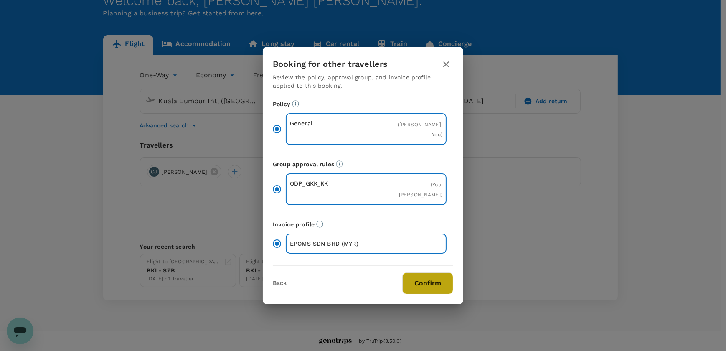
click at [417, 280] on button "Confirm" at bounding box center [427, 283] width 51 height 22
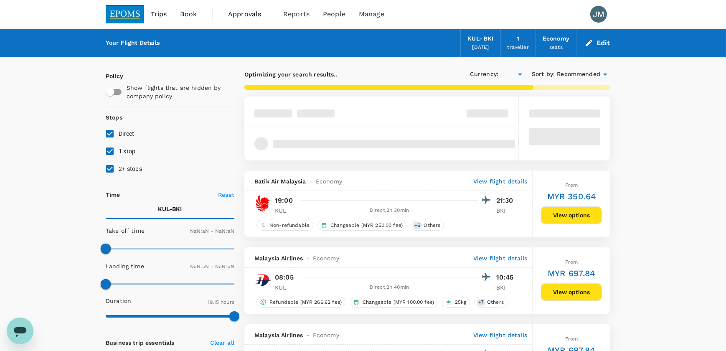
type input "MYR"
type input "1440"
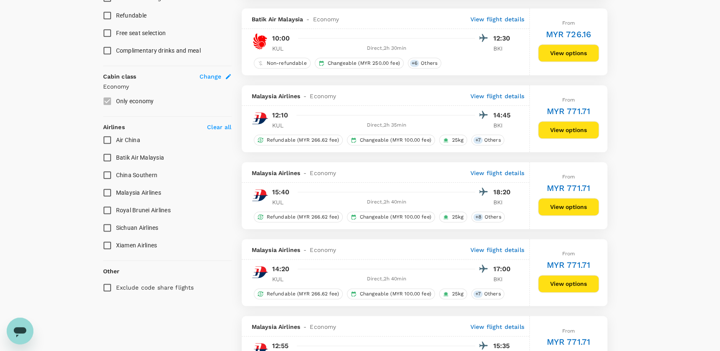
scroll to position [493, 0]
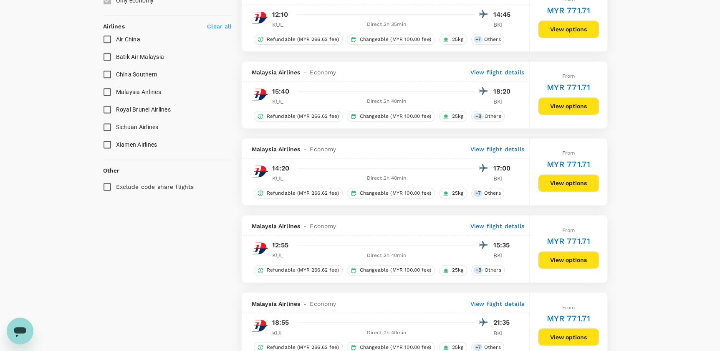
click at [109, 89] on input "Malaysia Airlines" at bounding box center [108, 92] width 18 height 18
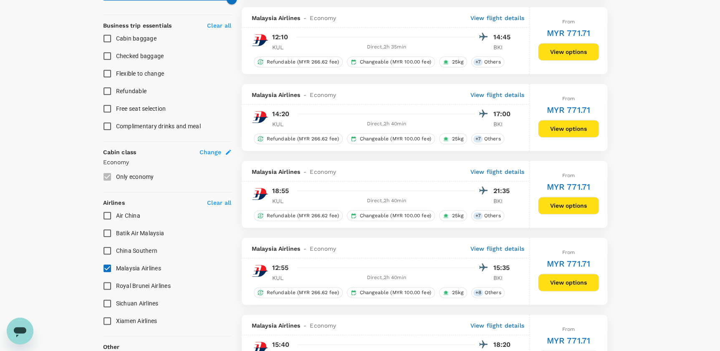
scroll to position [304, 0]
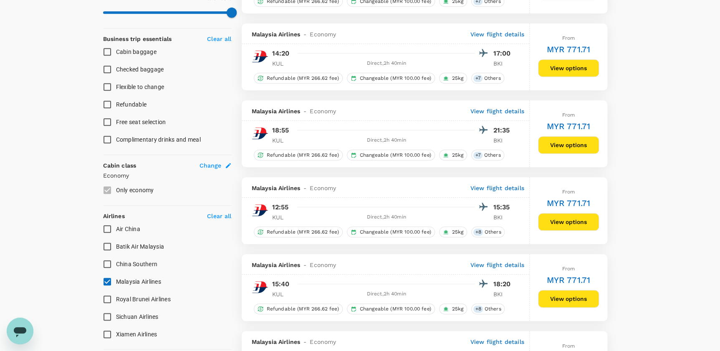
checkbox input "false"
checkbox input "true"
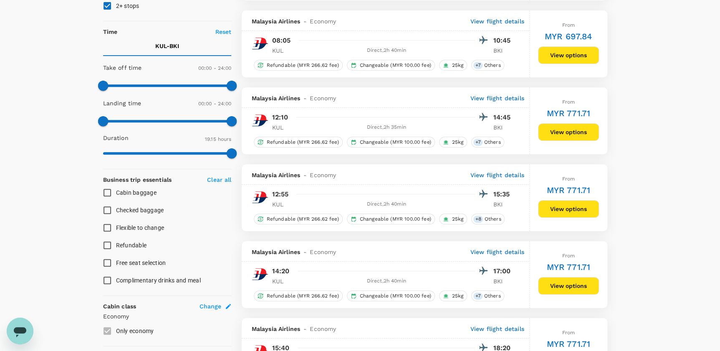
scroll to position [114, 0]
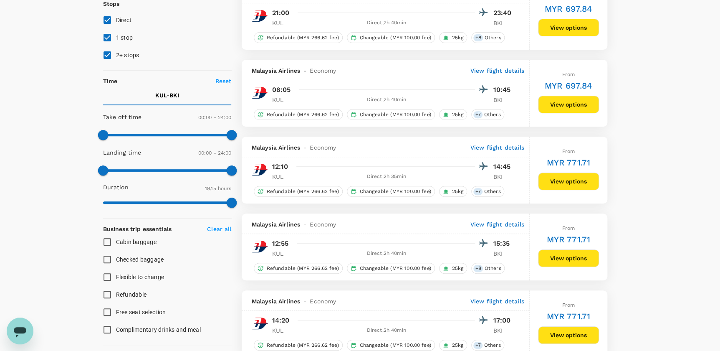
type input "1235"
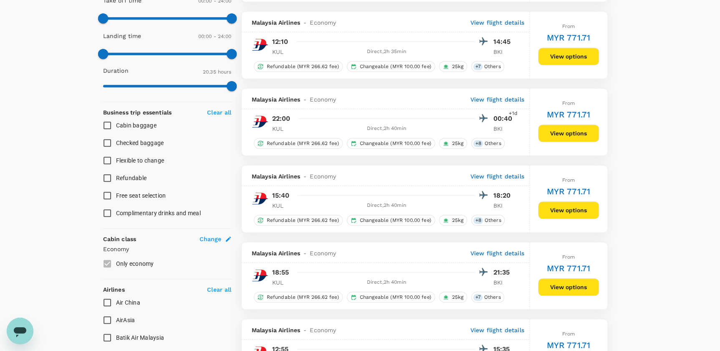
scroll to position [228, 0]
